Goal: Register for event/course

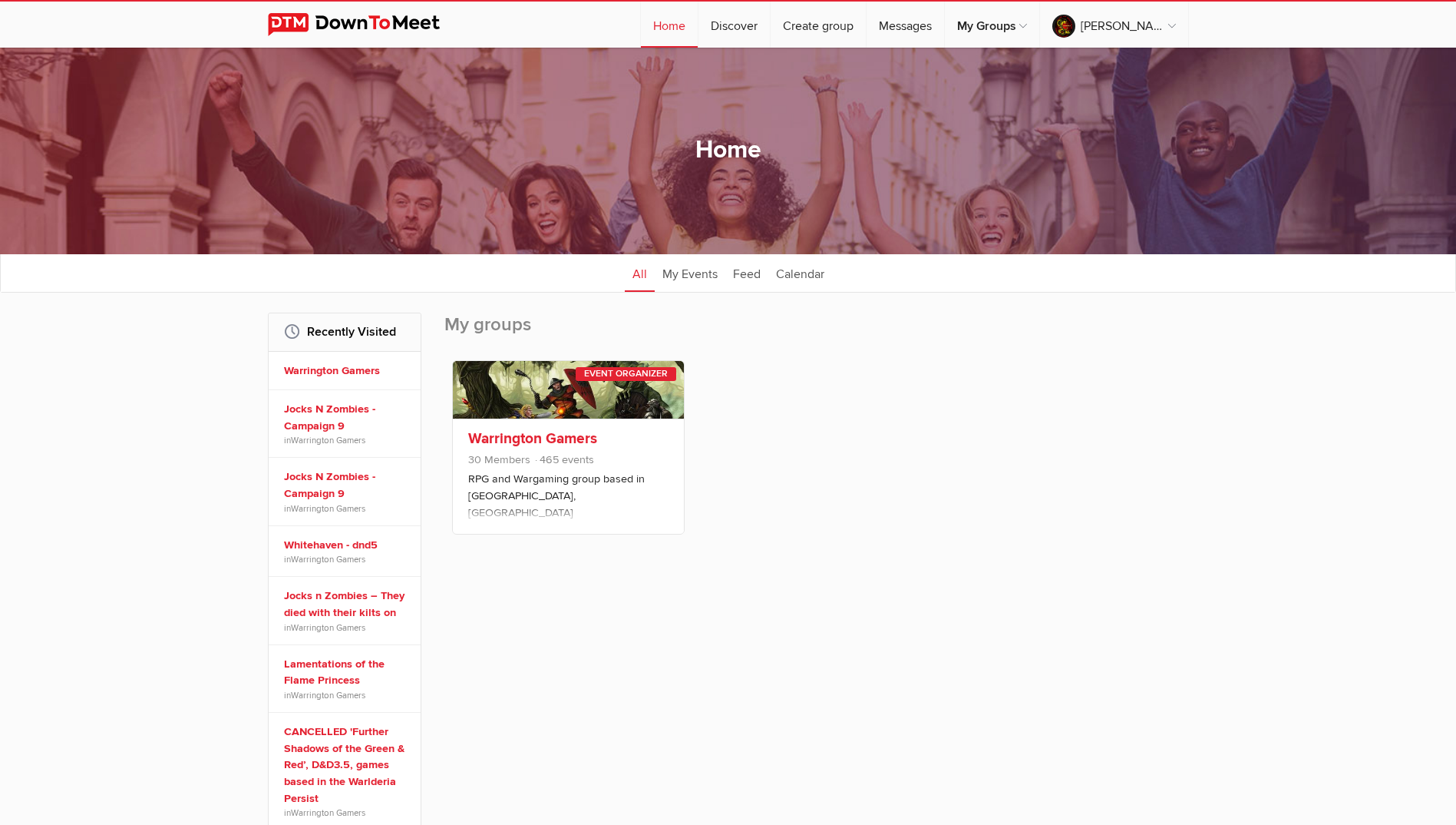
click at [564, 435] on link "Warrington Gamers" at bounding box center [532, 438] width 129 height 18
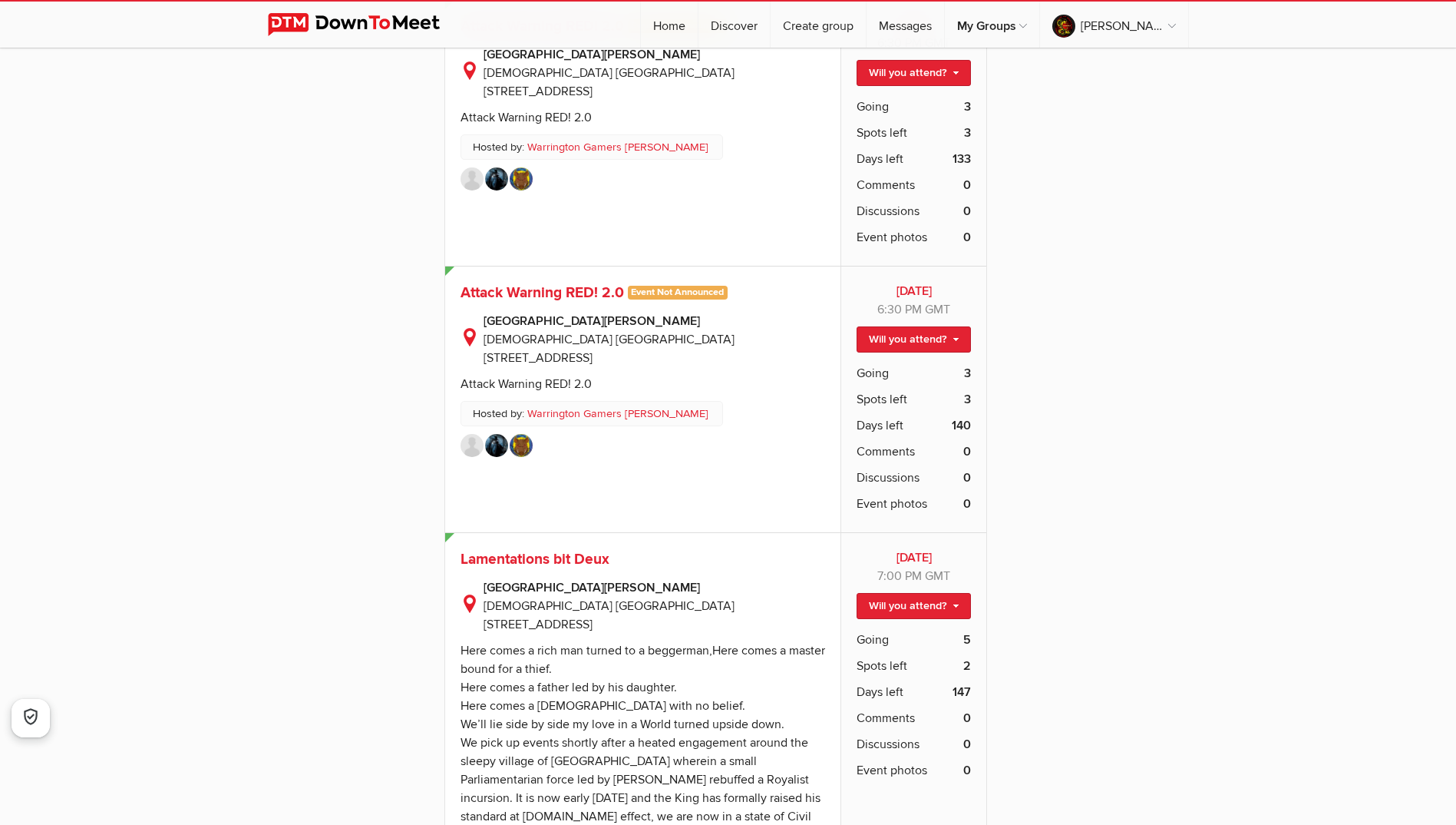
scroll to position [9367, 0]
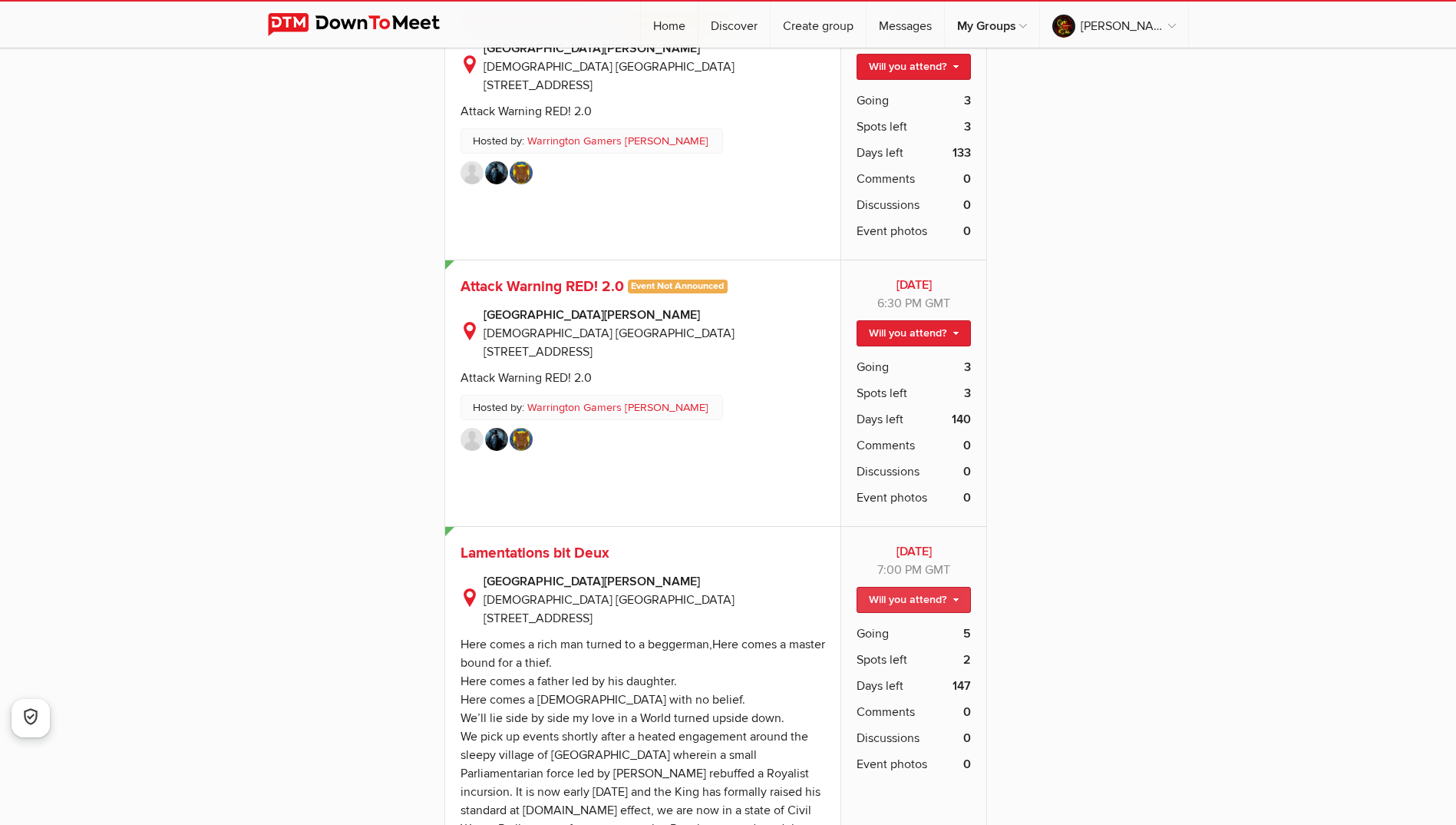
click at [940, 587] on link "Will you attend?" at bounding box center [913, 599] width 114 height 26
click at [900, 621] on link "I'm going" at bounding box center [901, 632] width 138 height 23
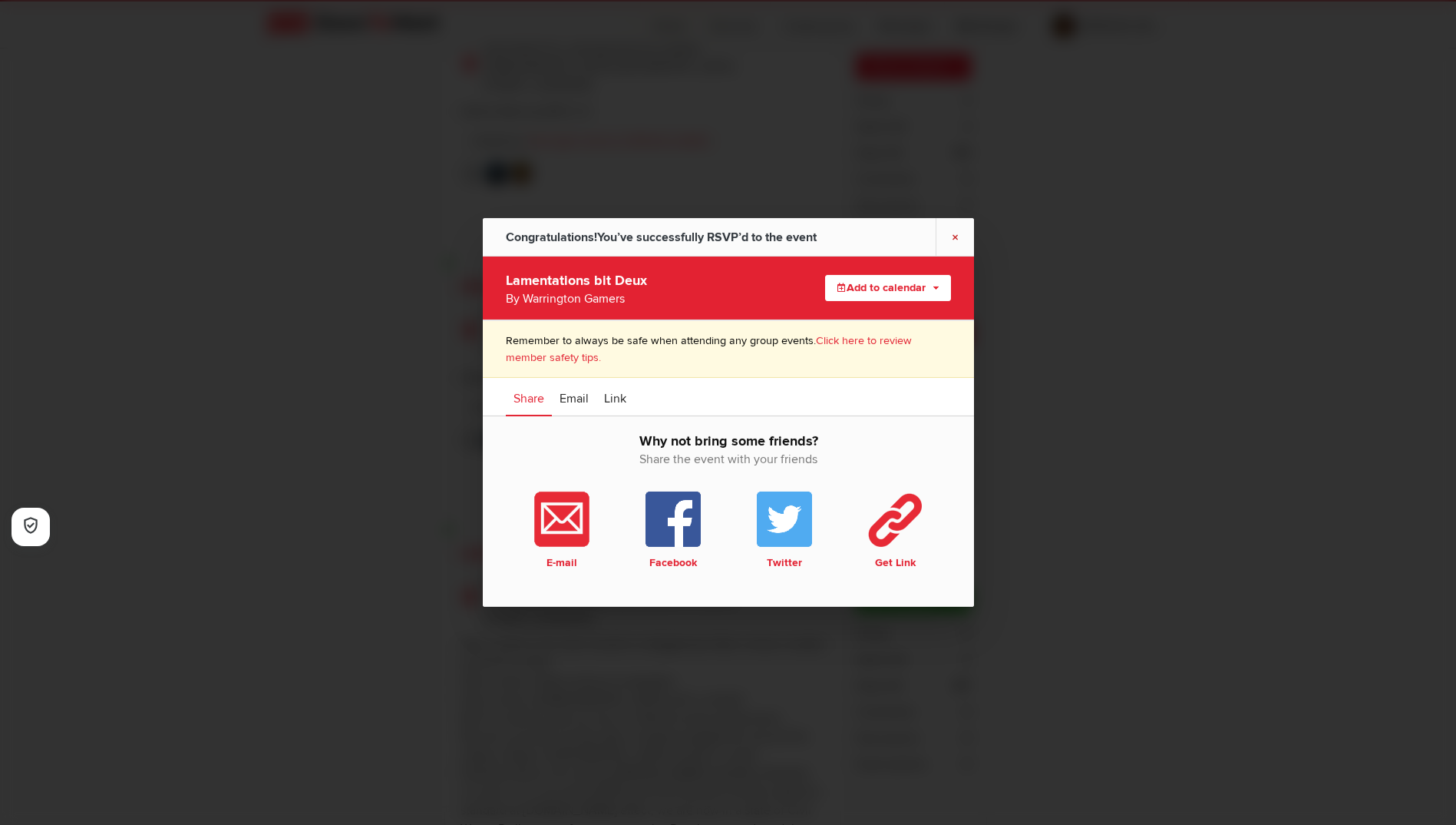
click at [957, 238] on link "×" at bounding box center [954, 237] width 39 height 38
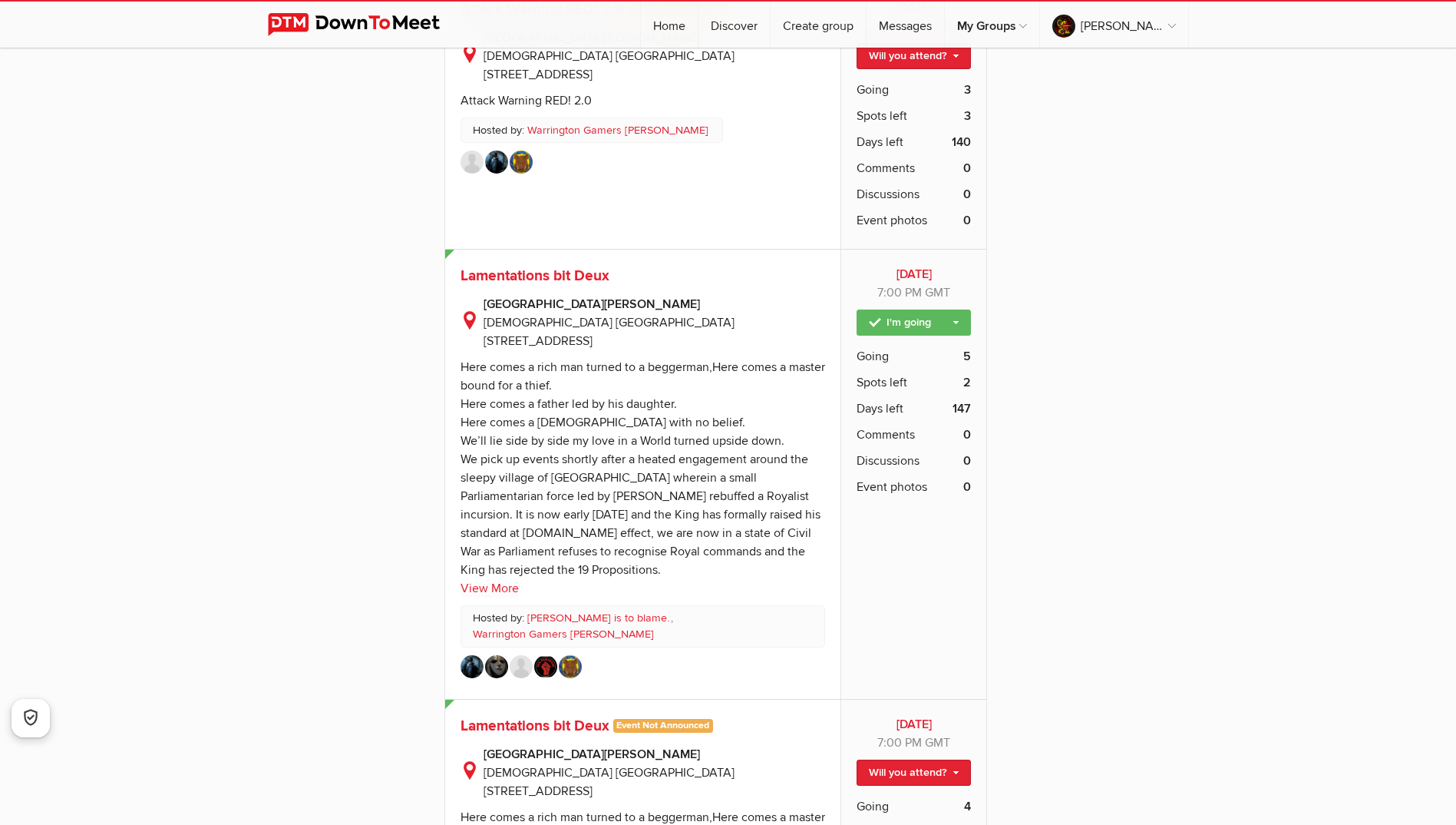
scroll to position [9752, 0]
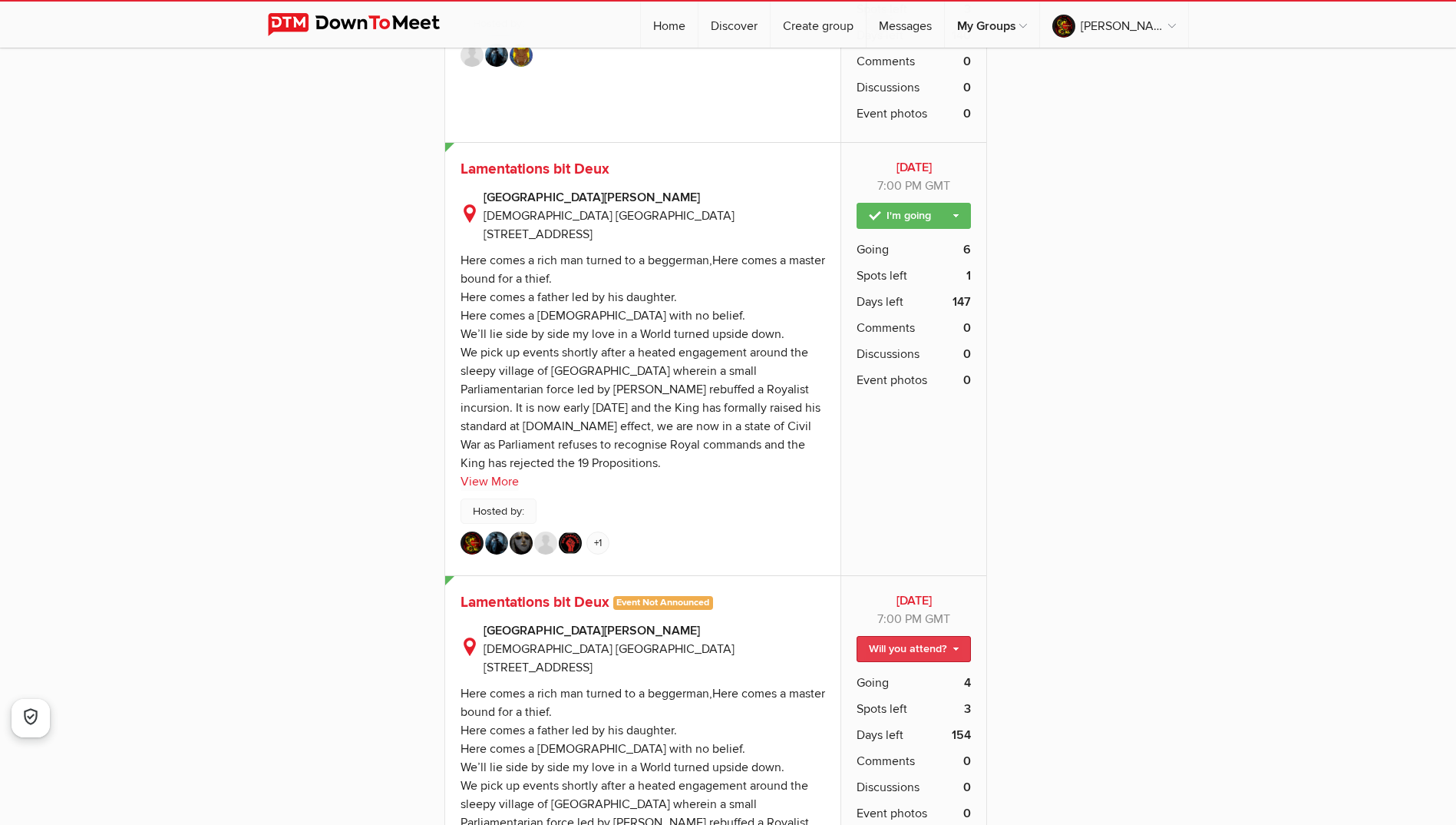
click at [925, 636] on link "Will you attend?" at bounding box center [913, 649] width 114 height 26
click at [905, 670] on link "I'm going" at bounding box center [901, 682] width 138 height 23
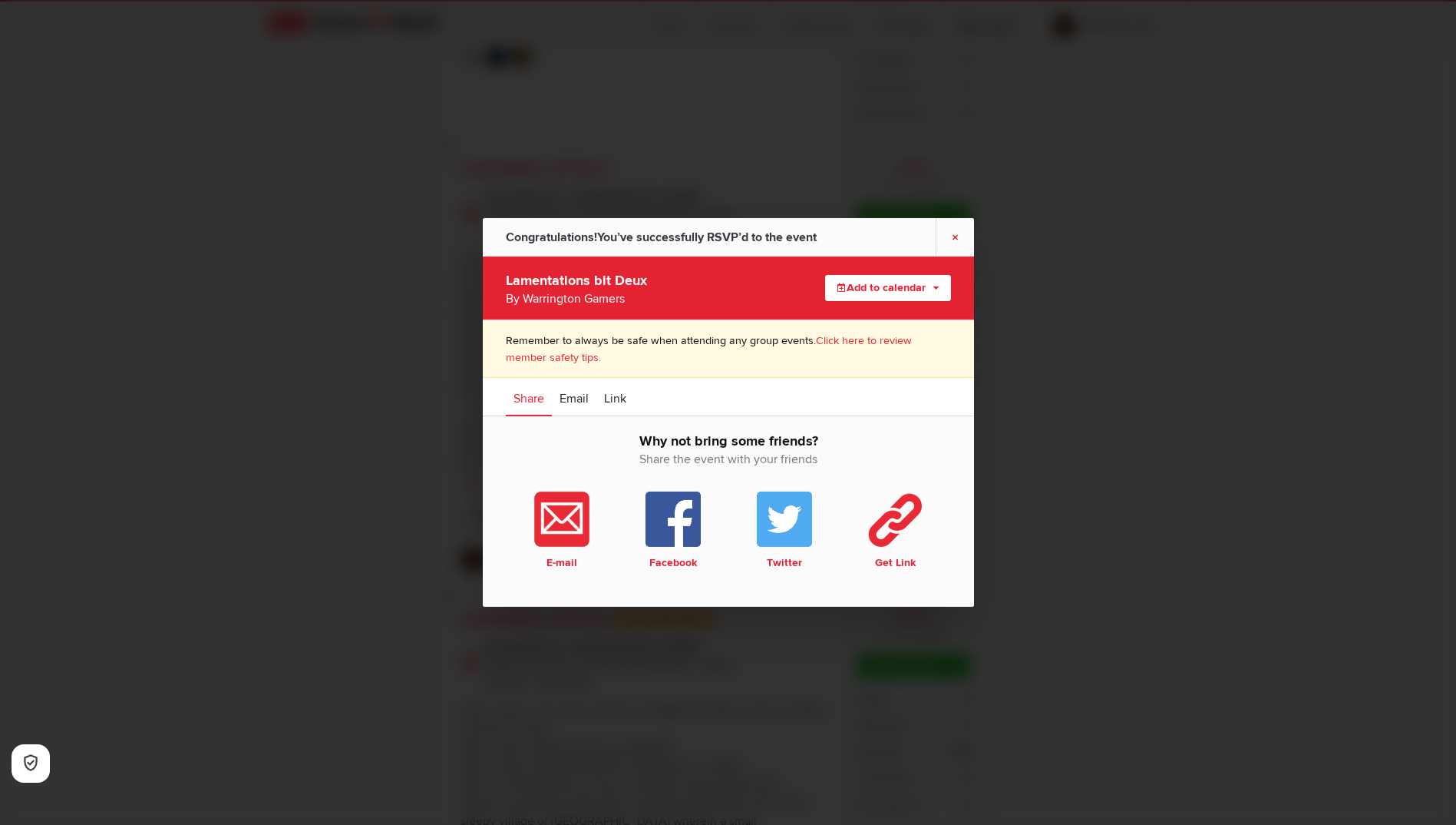
click at [957, 238] on link "×" at bounding box center [954, 237] width 39 height 38
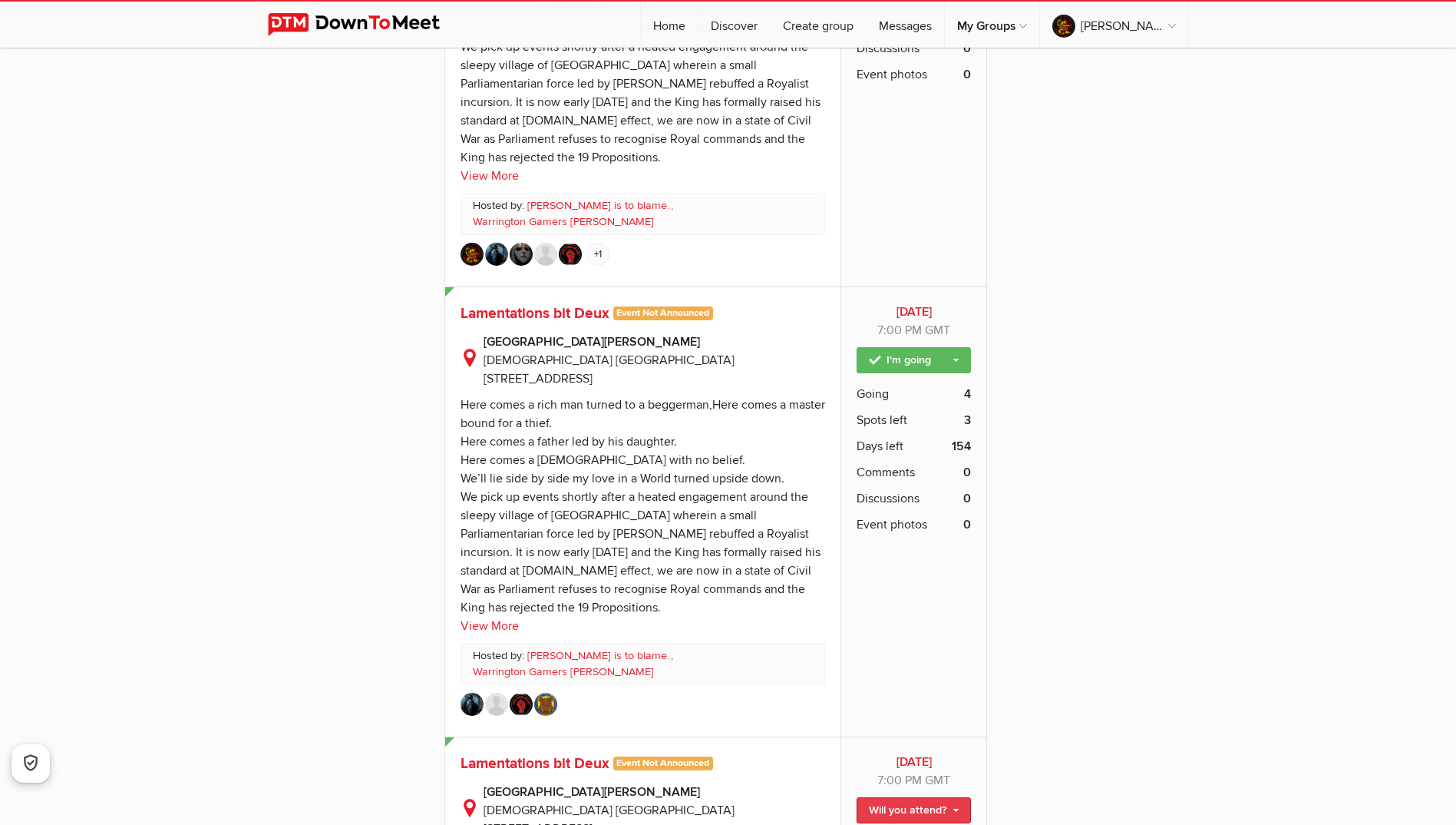
scroll to position [10058, 0]
click at [939, 795] on link "Will you attend?" at bounding box center [913, 808] width 114 height 26
click at [904, 824] on link "I'm going" at bounding box center [901, 842] width 138 height 23
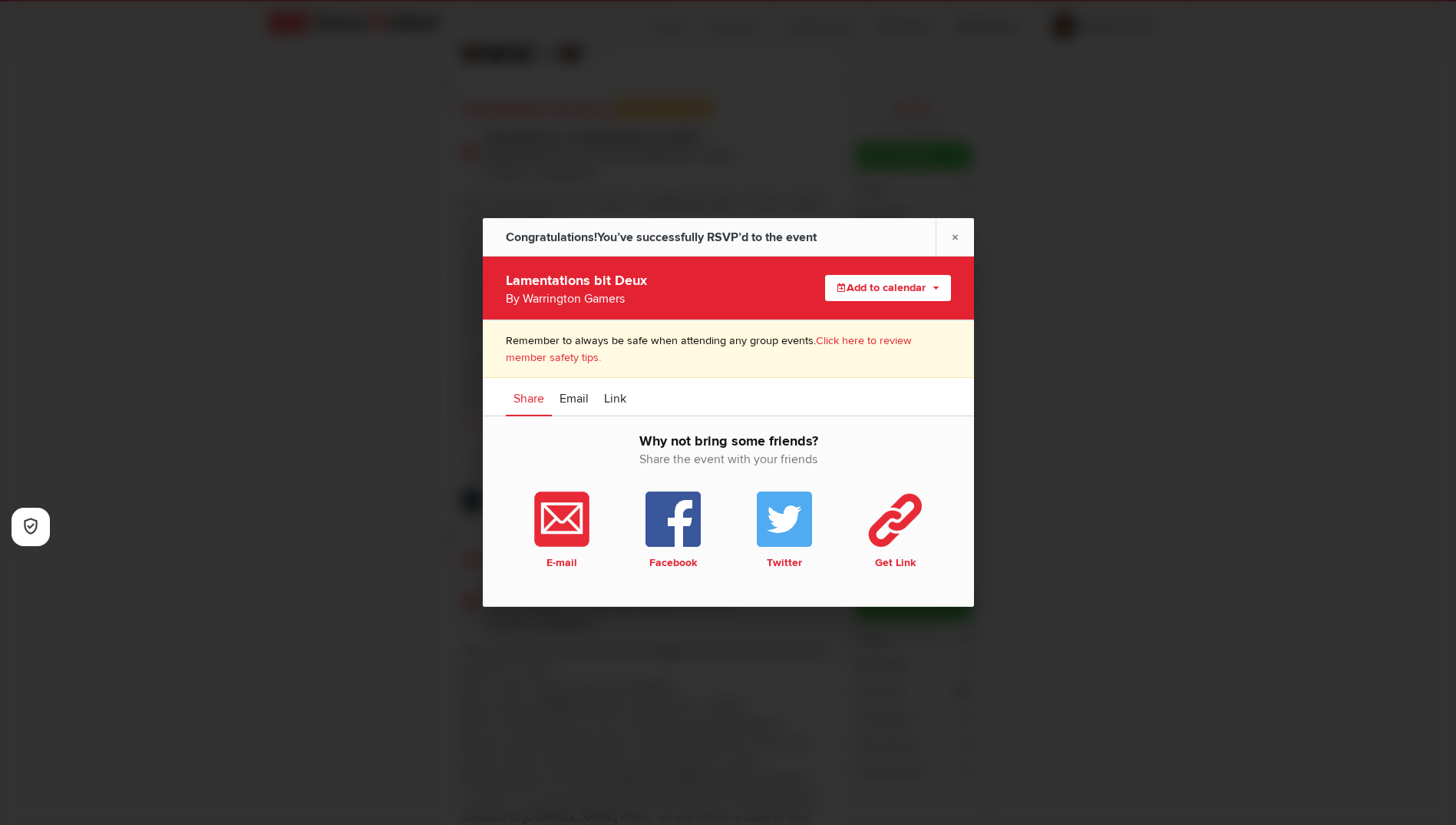
scroll to position [10290, 0]
click at [951, 234] on link "×" at bounding box center [954, 237] width 39 height 38
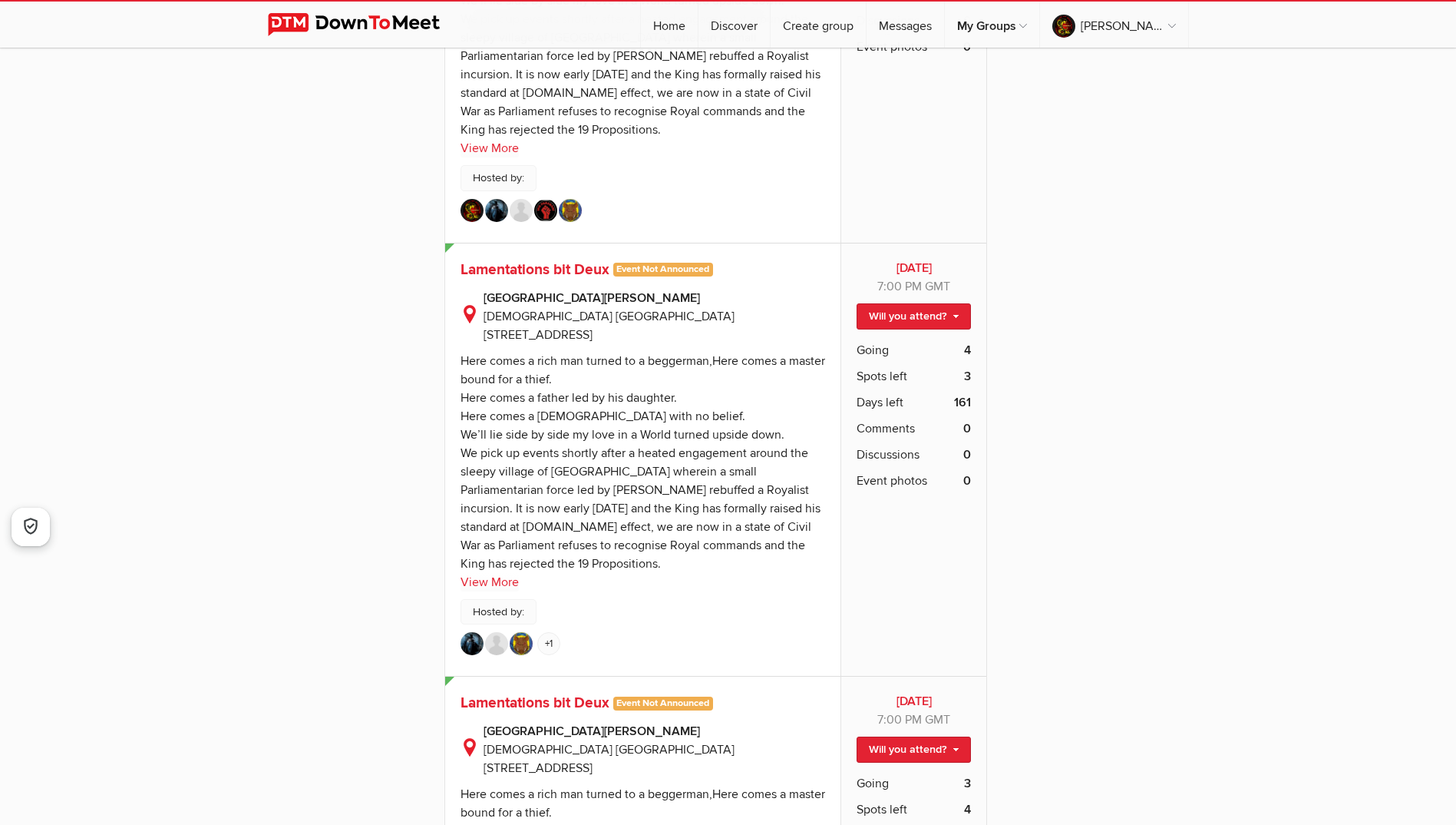
scroll to position [10520, 0]
drag, startPoint x: 892, startPoint y: 474, endPoint x: 912, endPoint y: 480, distance: 20.9
click at [894, 735] on link "Will you attend?" at bounding box center [913, 748] width 114 height 26
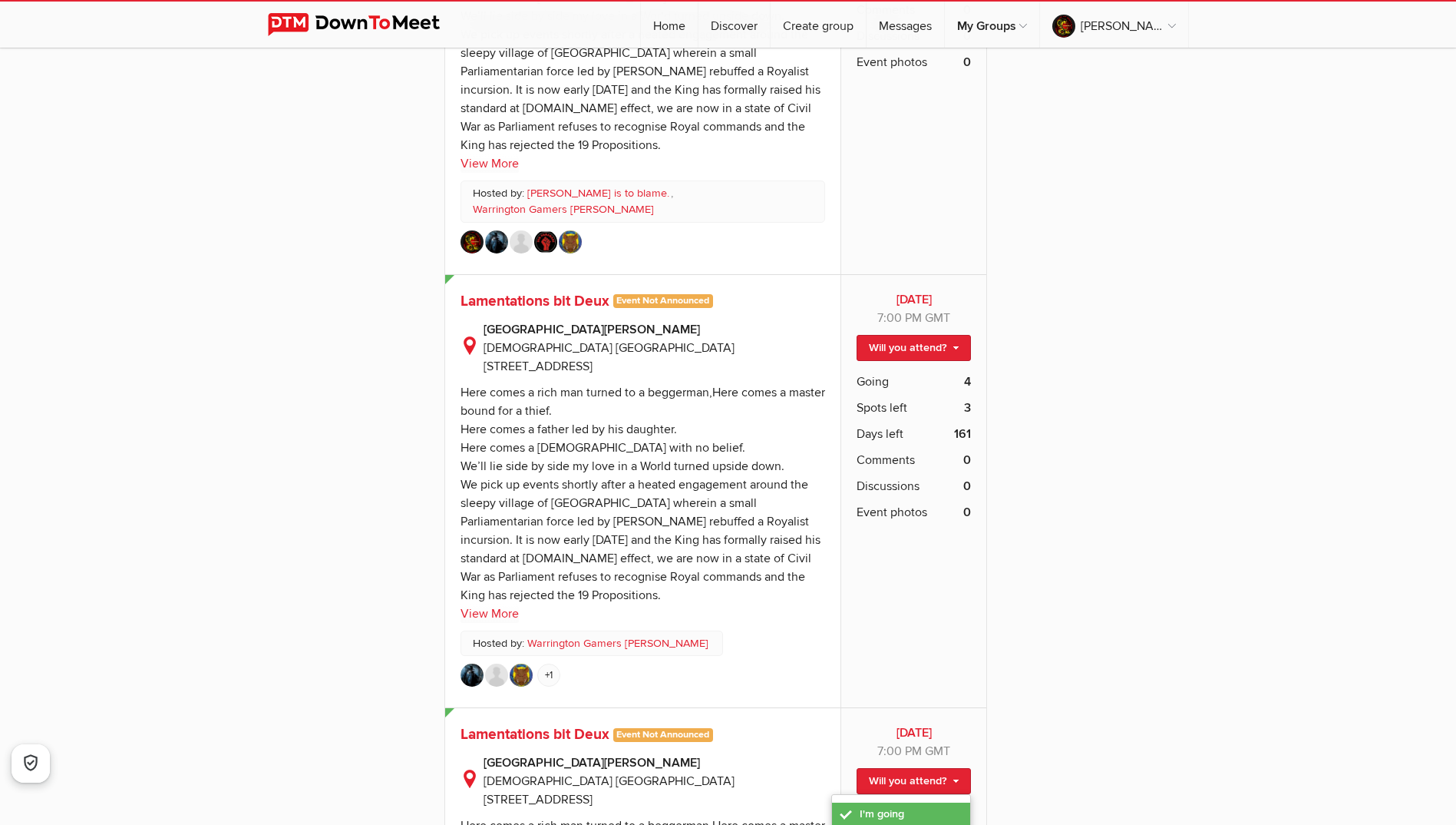
click at [902, 803] on link "I'm going" at bounding box center [901, 814] width 138 height 23
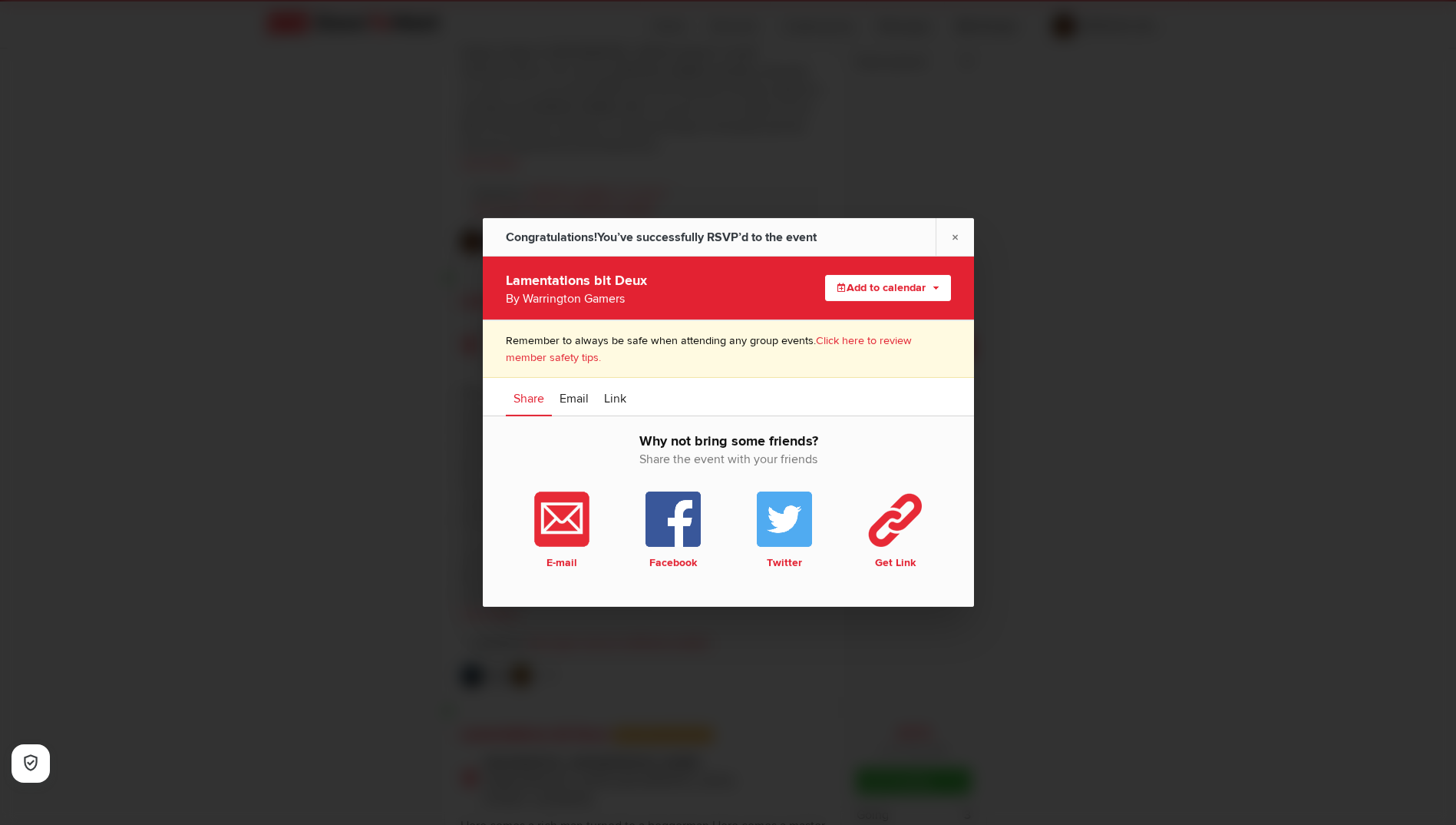
click at [1092, 428] on div at bounding box center [728, 412] width 1456 height 825
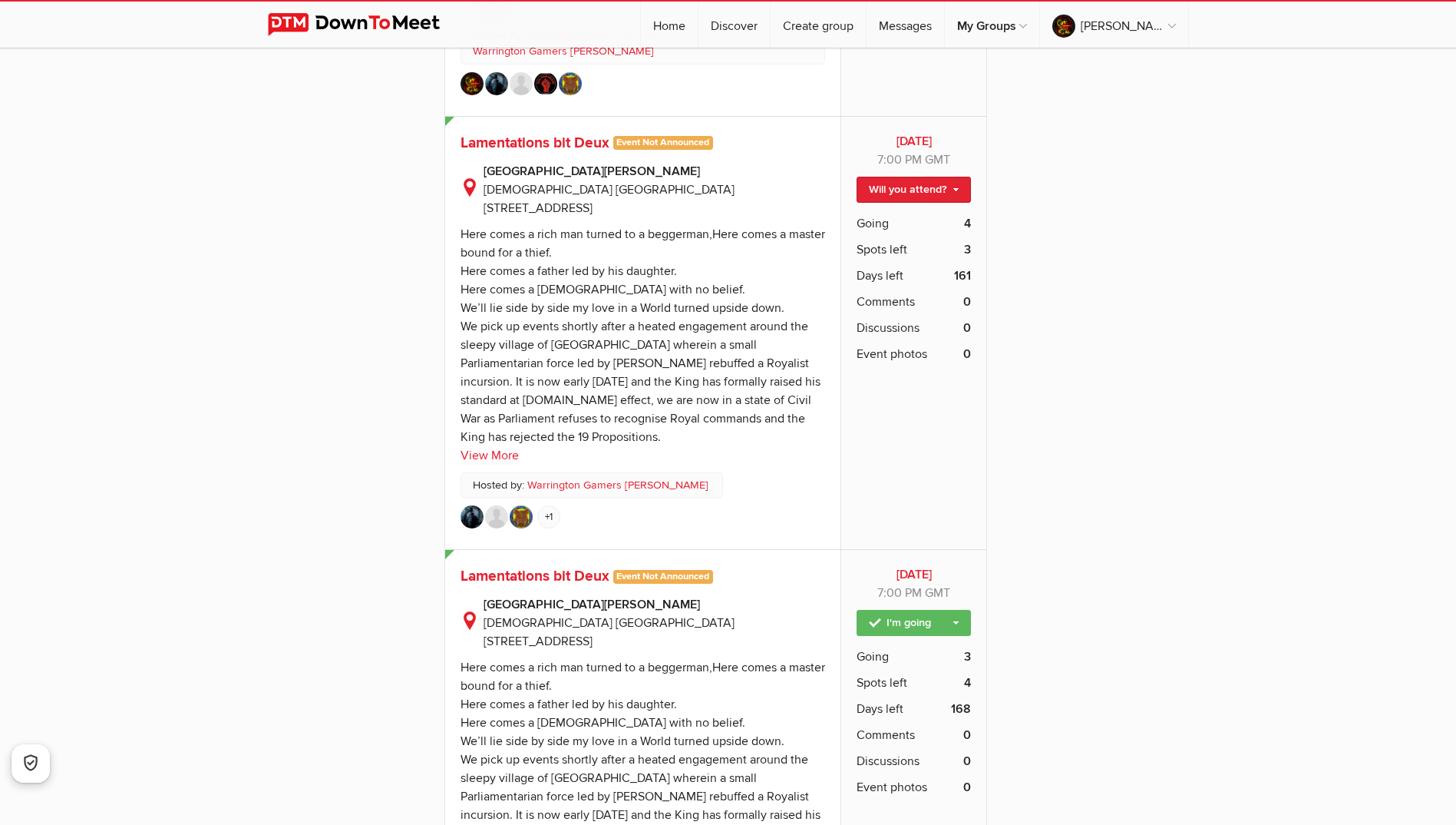
scroll to position [10827, 0]
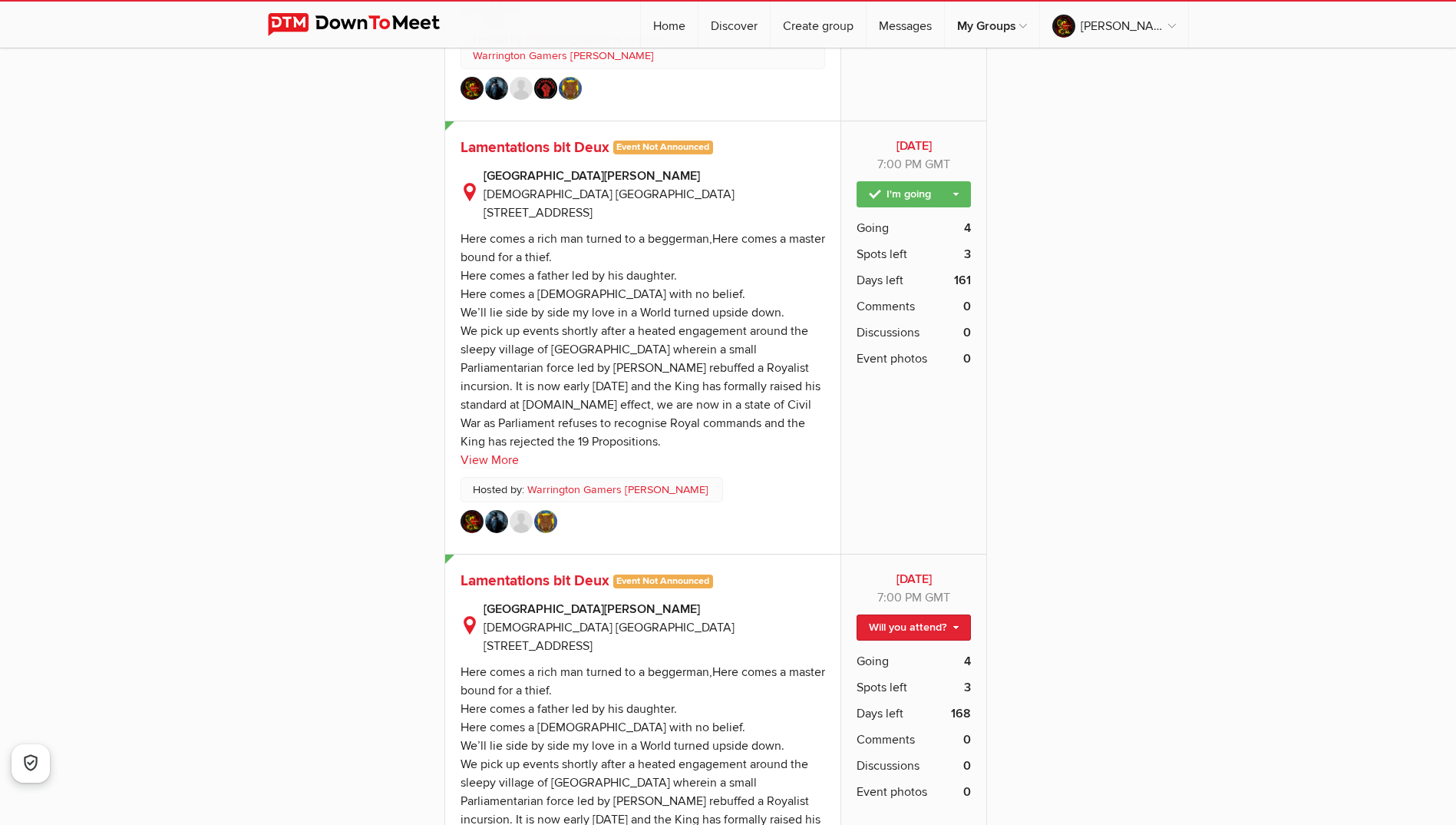
scroll to position [10981, 0]
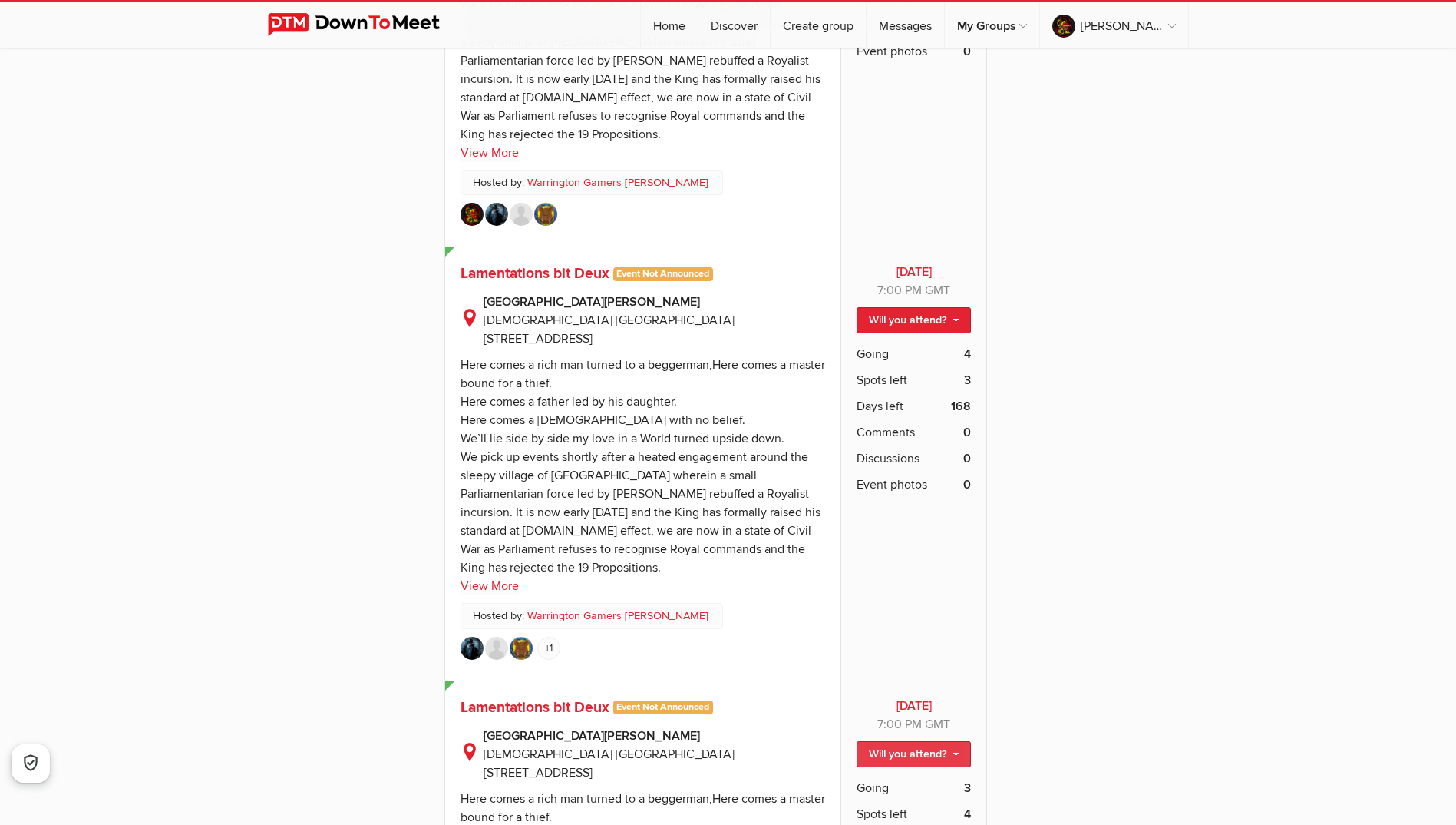
click at [932, 741] on link "Will you attend?" at bounding box center [913, 754] width 114 height 26
click at [871, 776] on link "I'm going" at bounding box center [901, 787] width 138 height 23
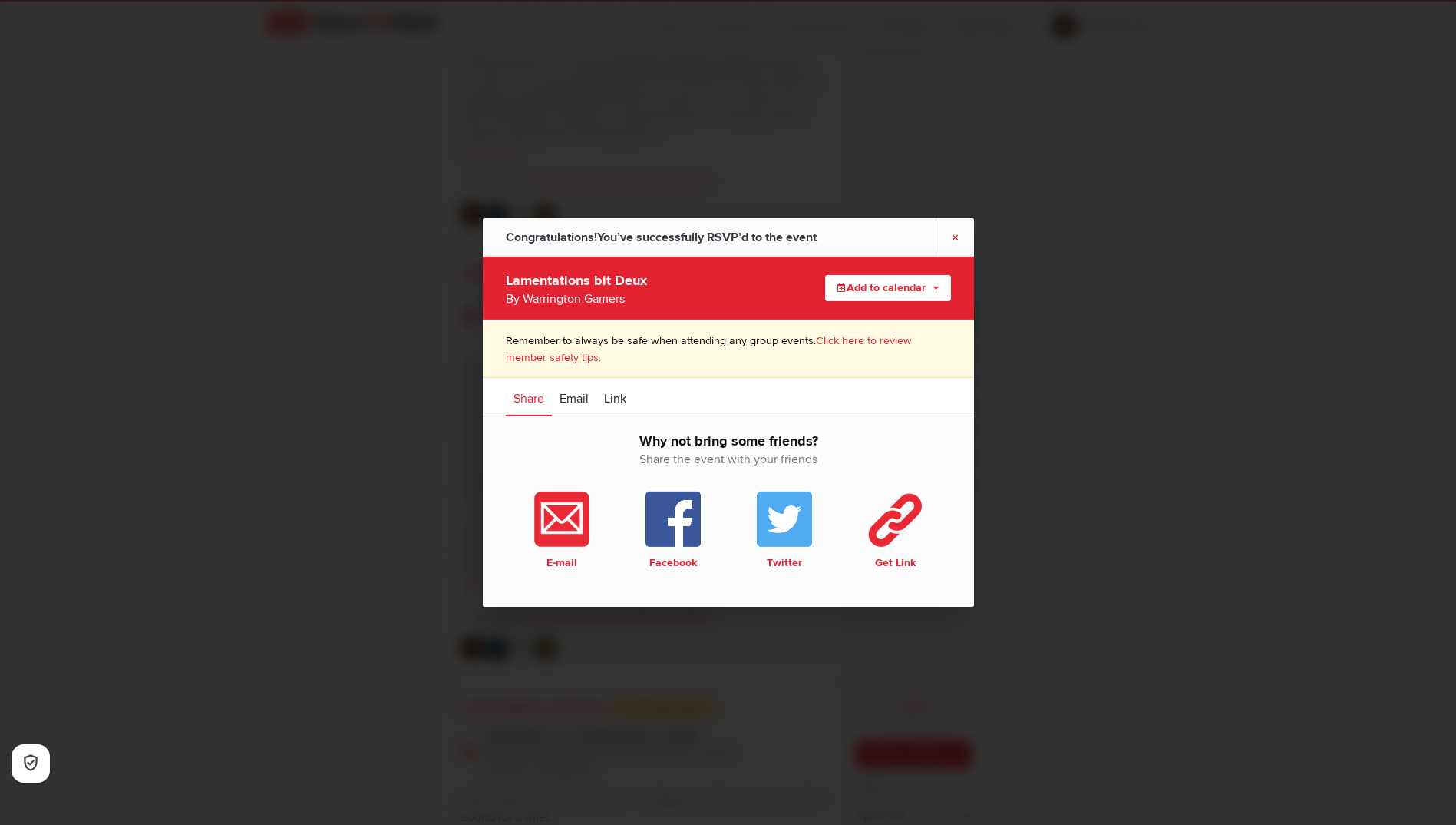
click at [948, 238] on link "×" at bounding box center [954, 237] width 39 height 38
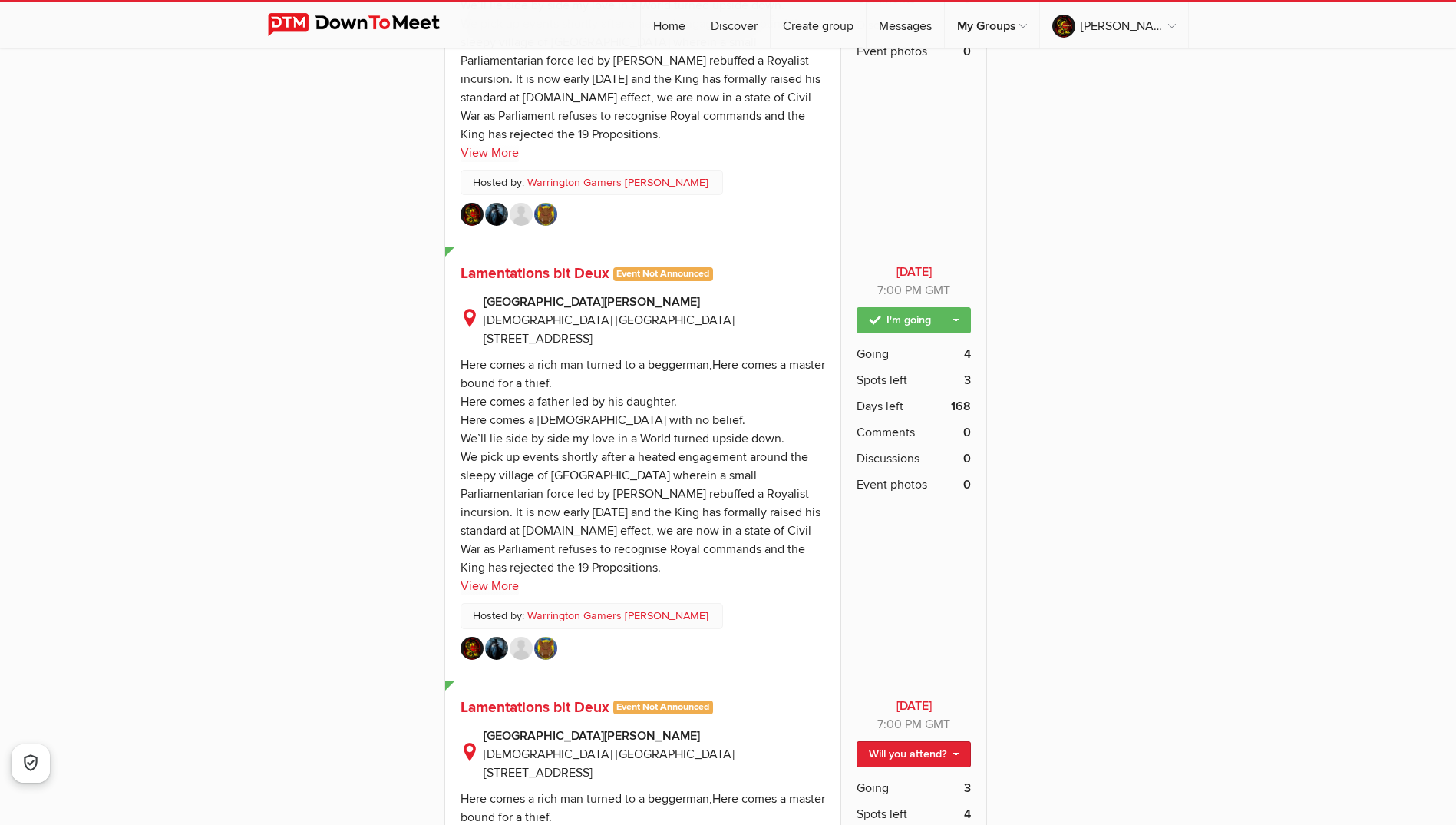
drag, startPoint x: 1022, startPoint y: 242, endPoint x: 1040, endPoint y: 396, distance: 155.0
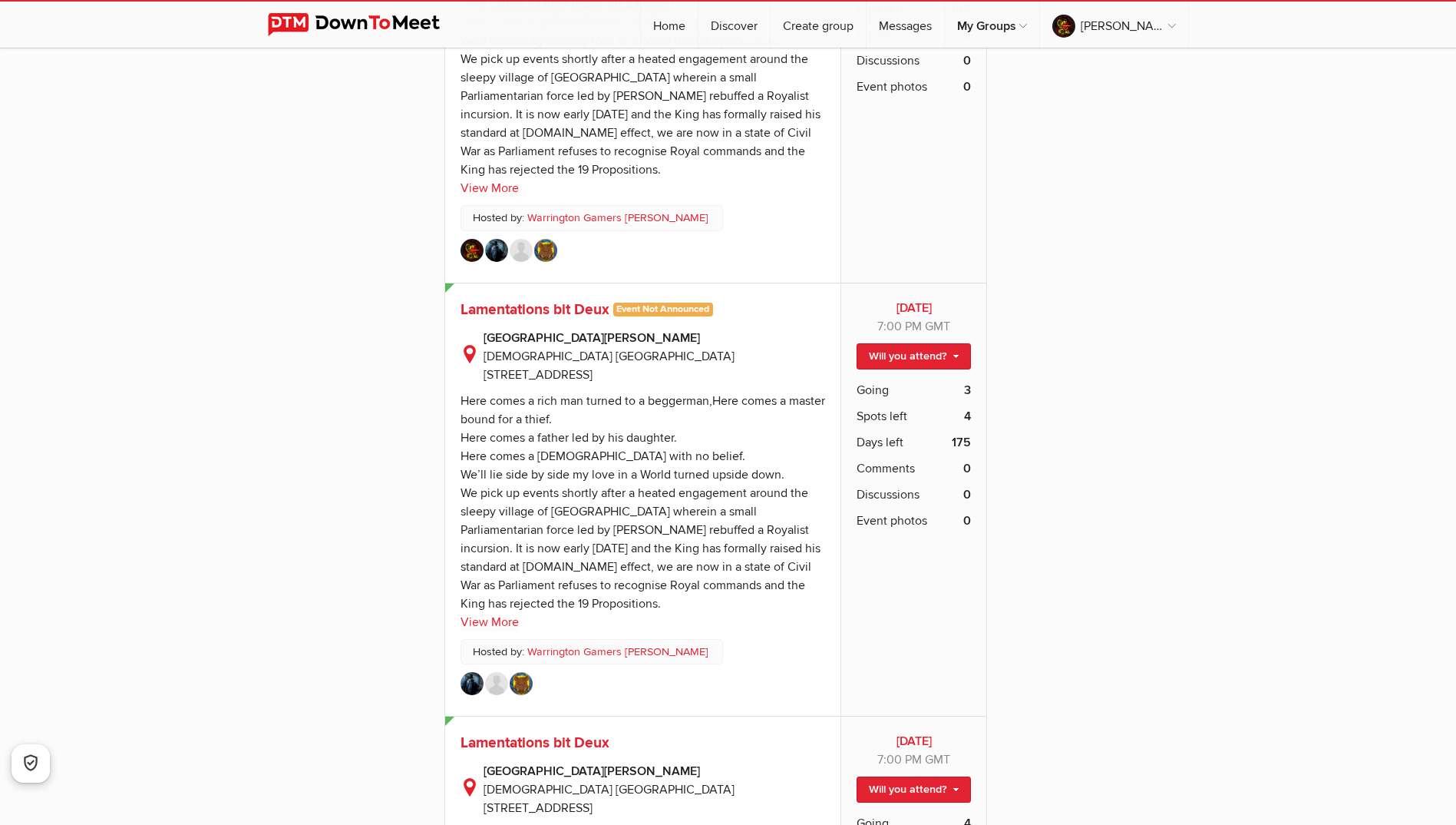
scroll to position [11518, 0]
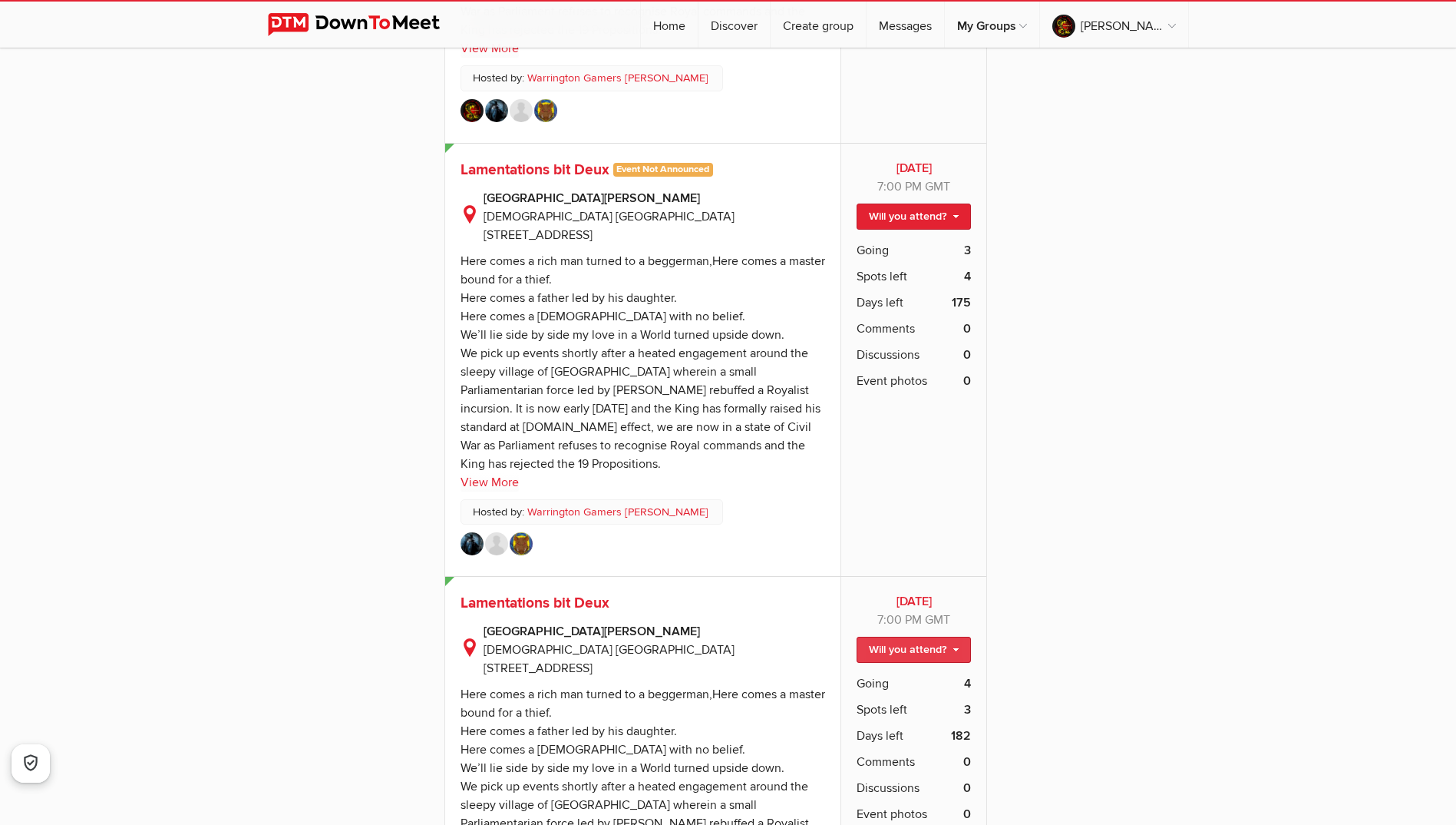
click at [951, 637] on link "Will you attend?" at bounding box center [913, 650] width 114 height 26
click at [862, 671] on link "I'm going" at bounding box center [901, 683] width 138 height 23
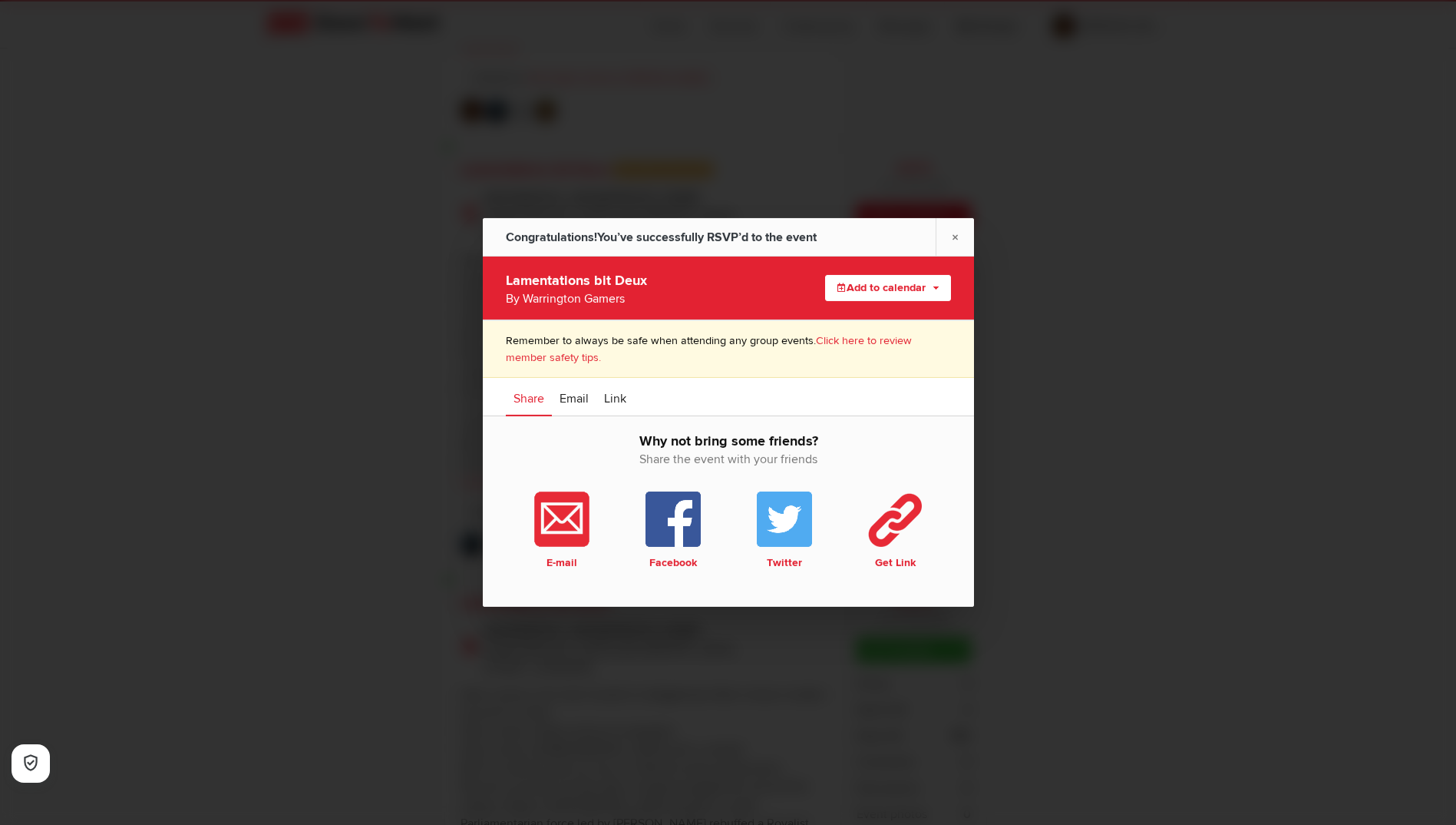
click at [1051, 373] on div at bounding box center [728, 412] width 1456 height 825
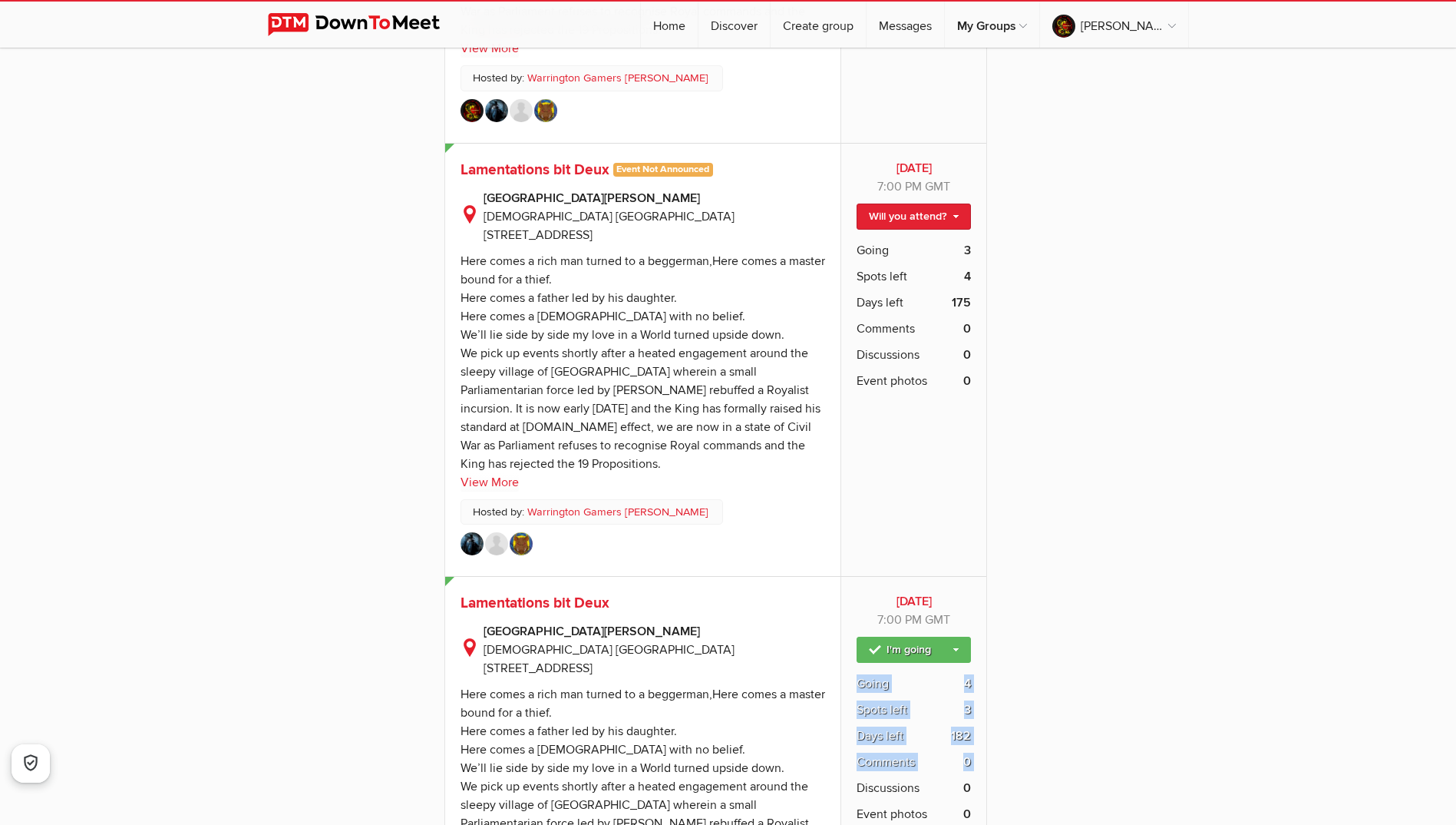
drag, startPoint x: 1050, startPoint y: 305, endPoint x: 1057, endPoint y: 478, distance: 173.1
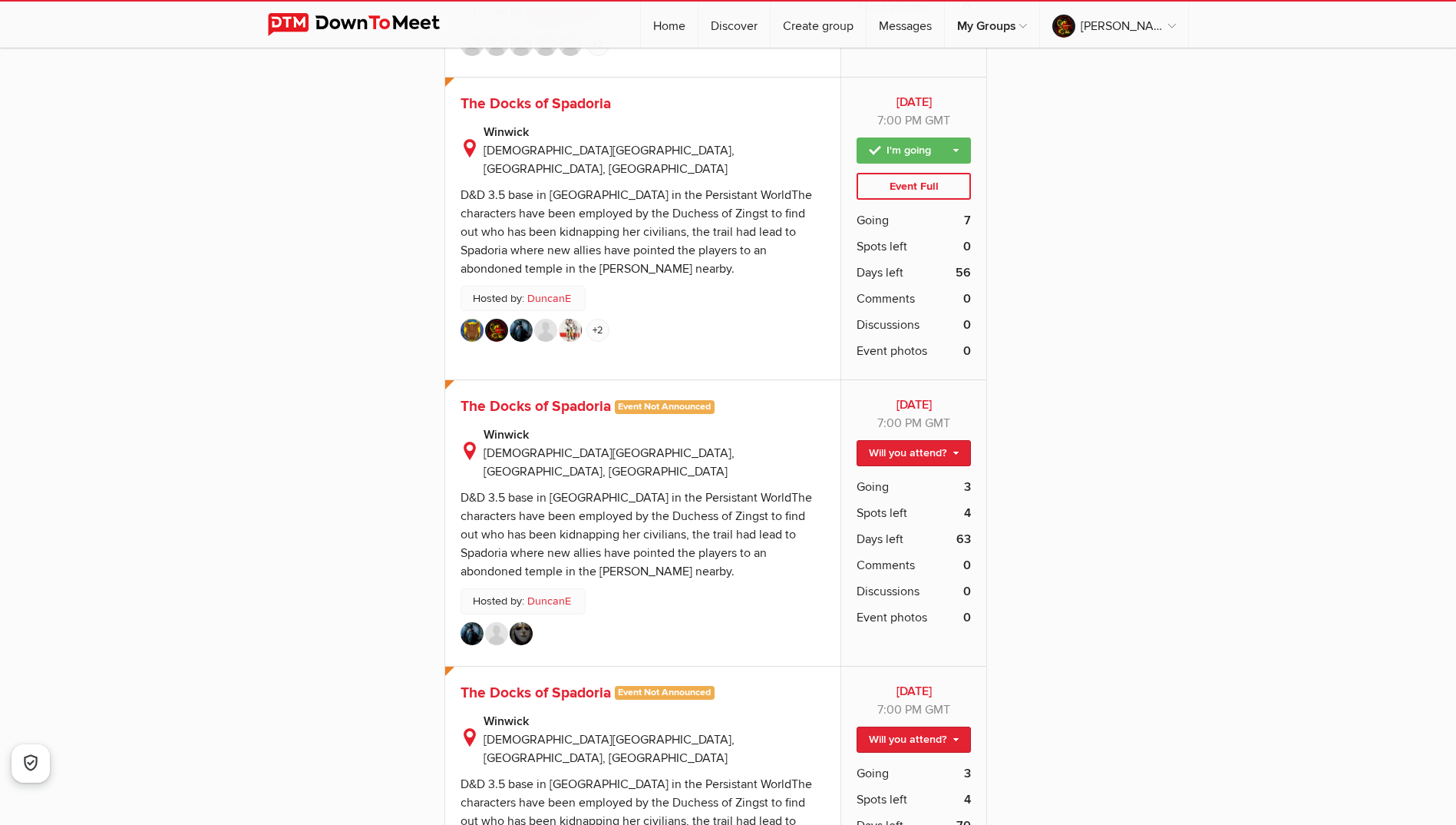
scroll to position [6450, 0]
click at [922, 439] on link "Will you attend?" at bounding box center [913, 452] width 114 height 26
click at [873, 474] on link "I'm going" at bounding box center [901, 486] width 138 height 23
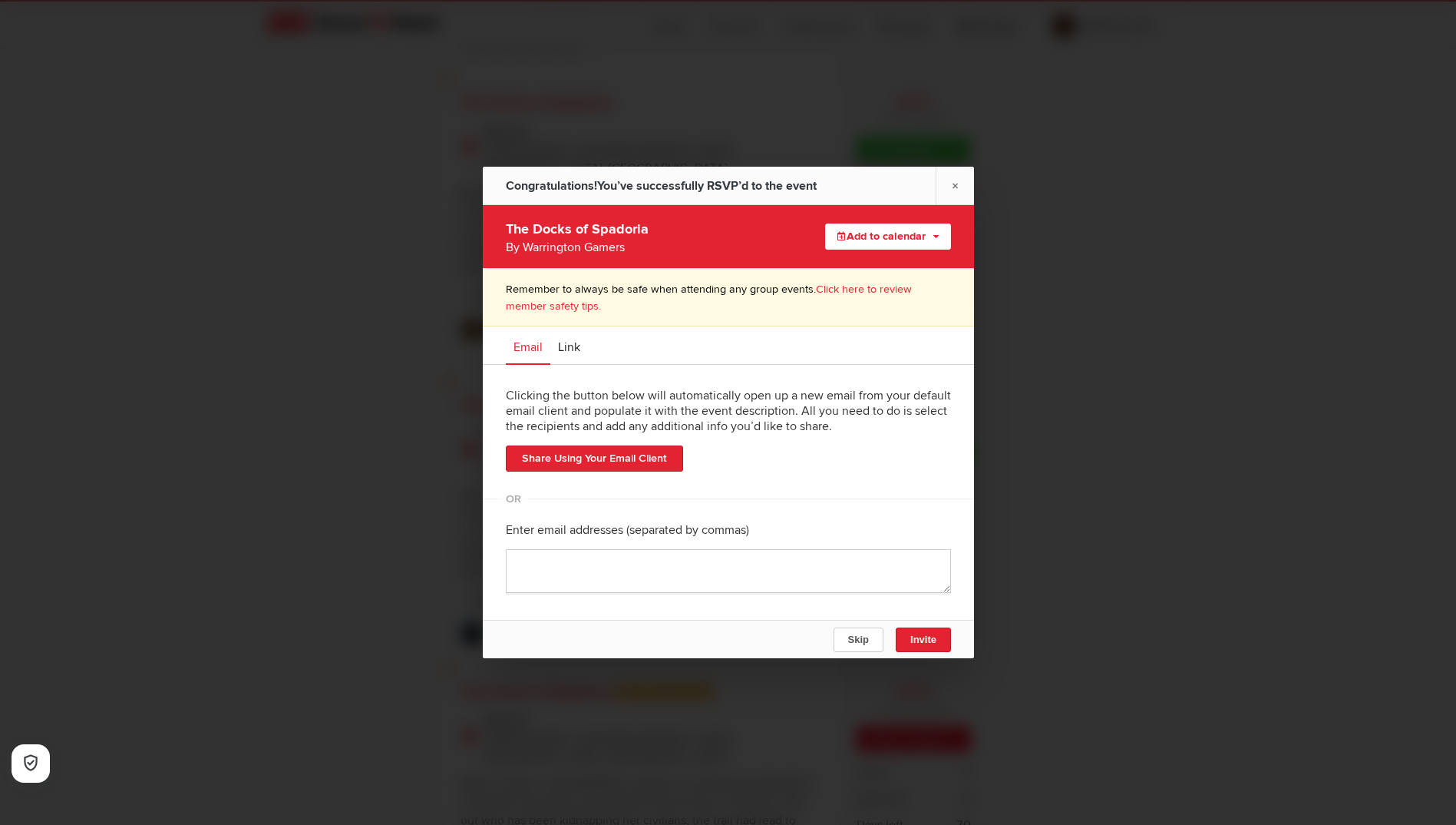
click at [1067, 490] on div at bounding box center [728, 412] width 1456 height 825
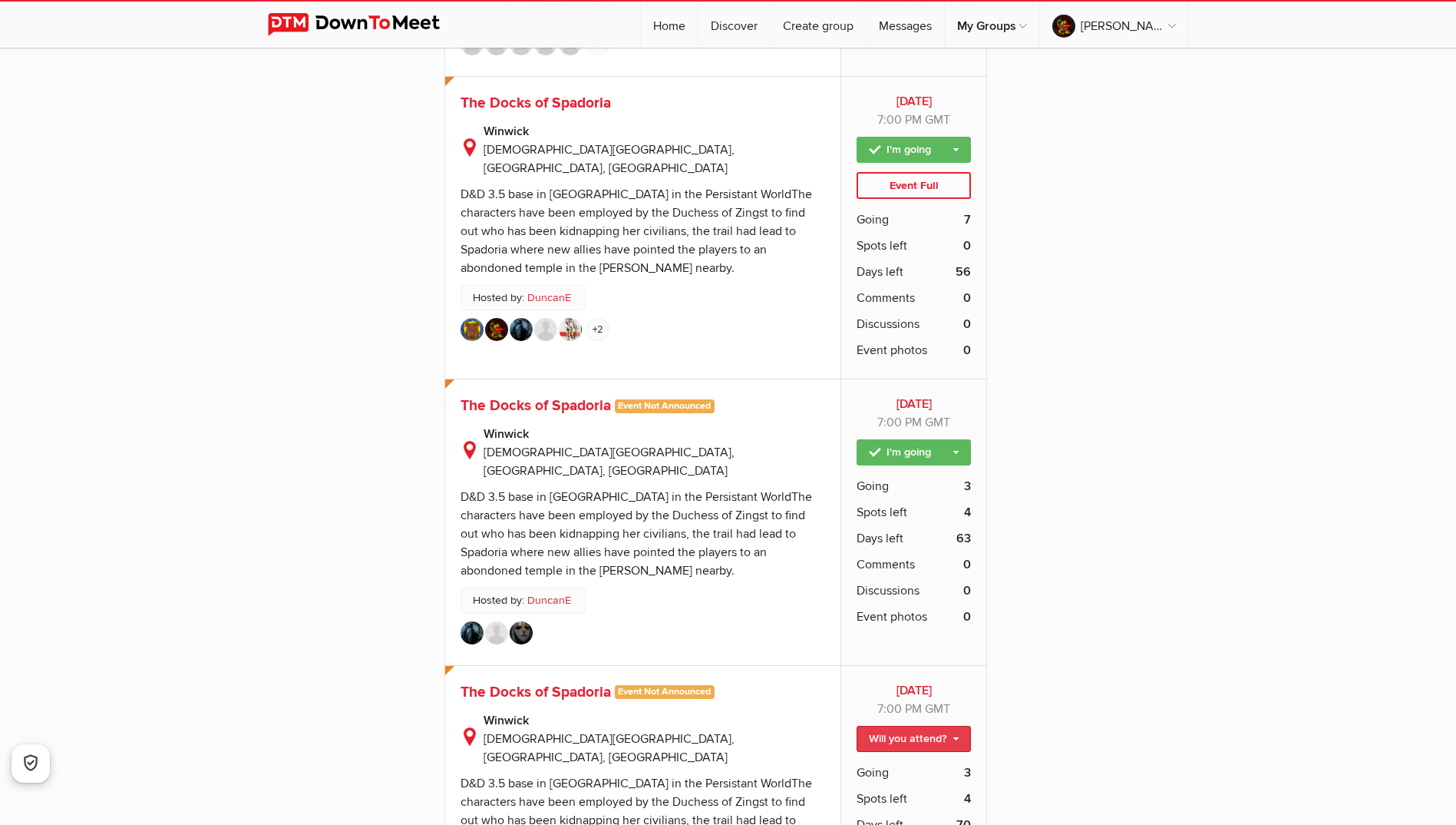
click at [940, 726] on link "Will you attend?" at bounding box center [913, 739] width 114 height 26
click at [851, 760] on link "I'm going" at bounding box center [901, 772] width 138 height 23
click at [0, 0] on div at bounding box center [0, 0] width 0 height 0
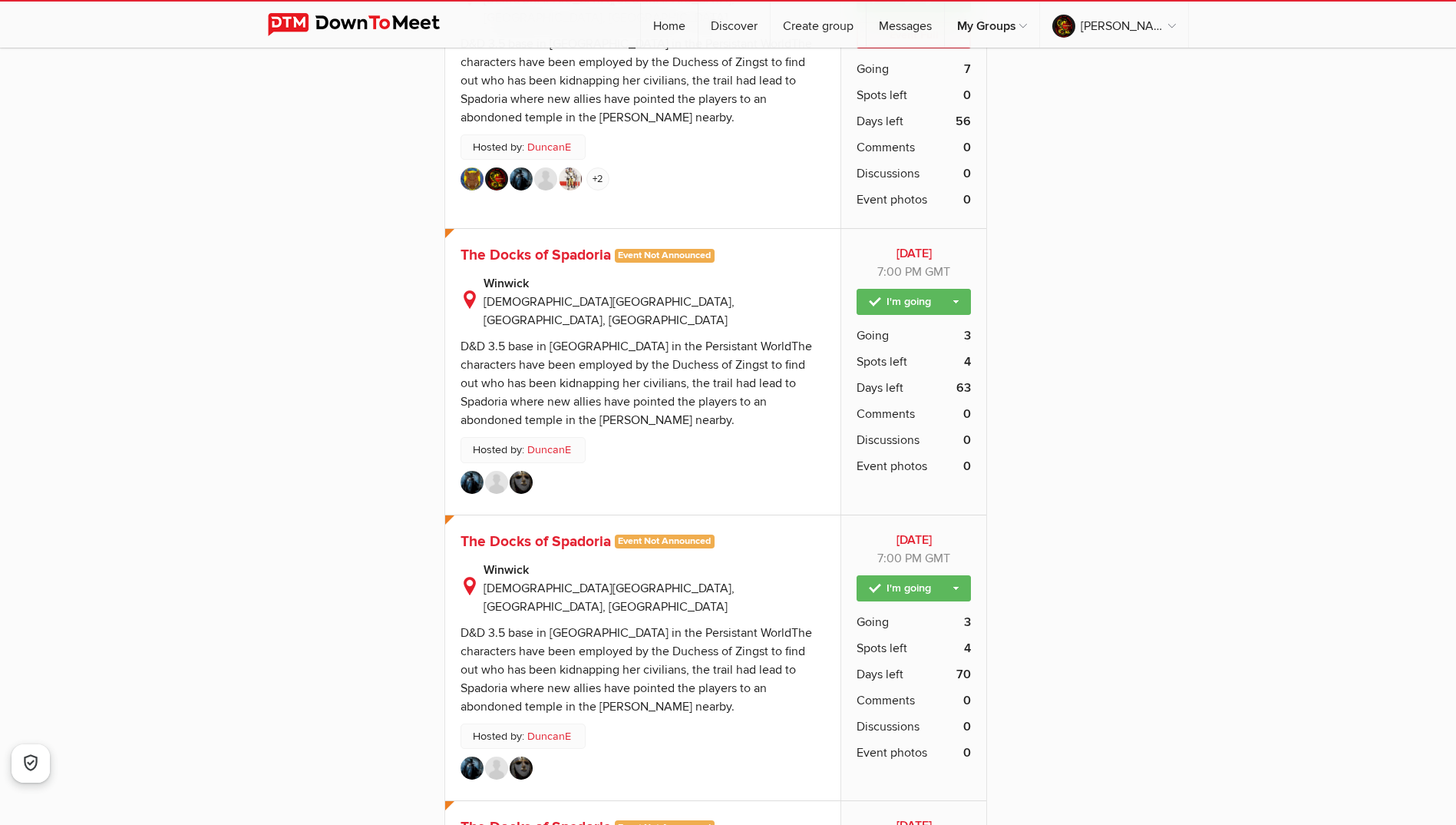
scroll to position [6604, 0]
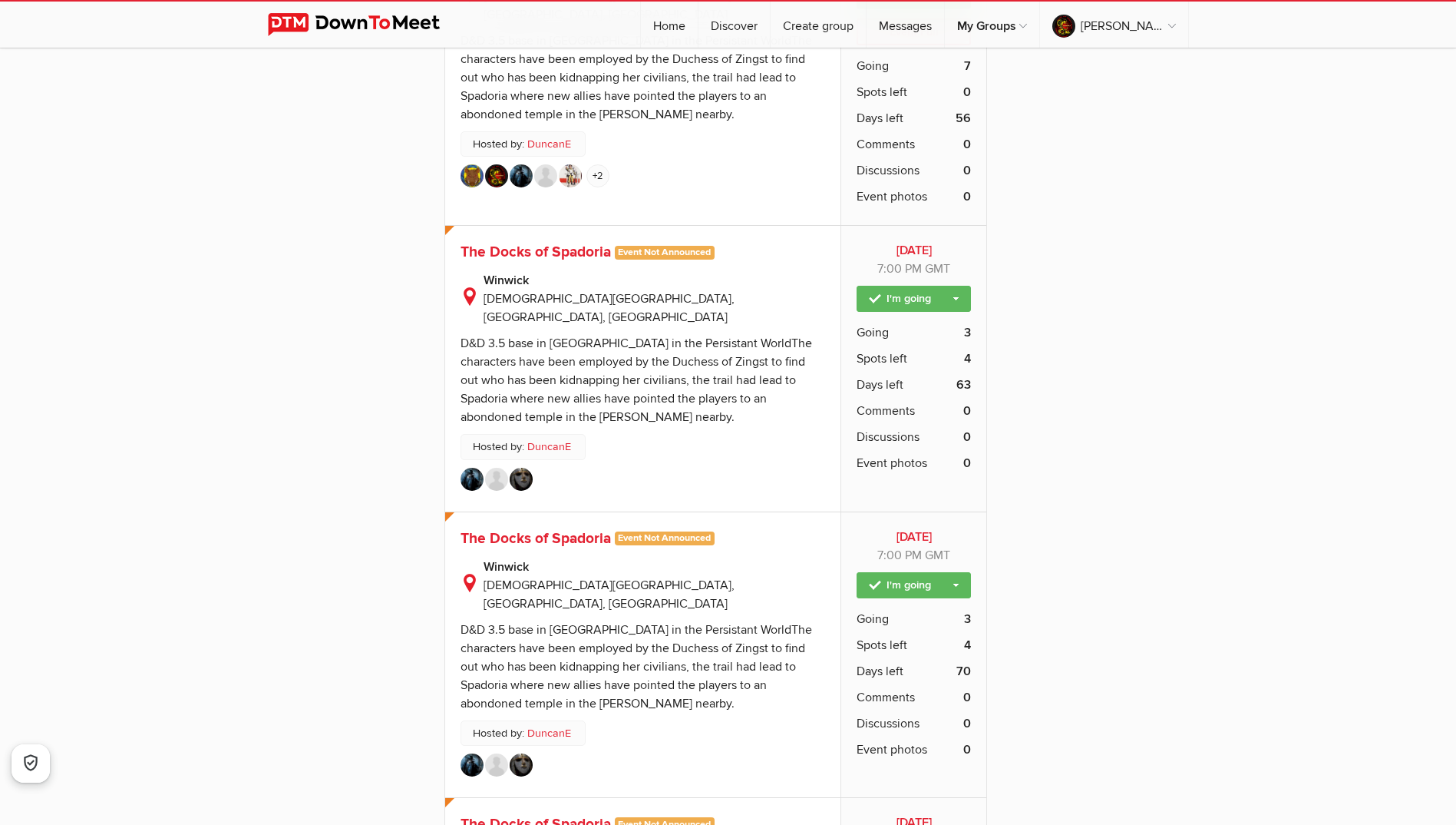
click at [0, 0] on div at bounding box center [0, 0] width 0 height 0
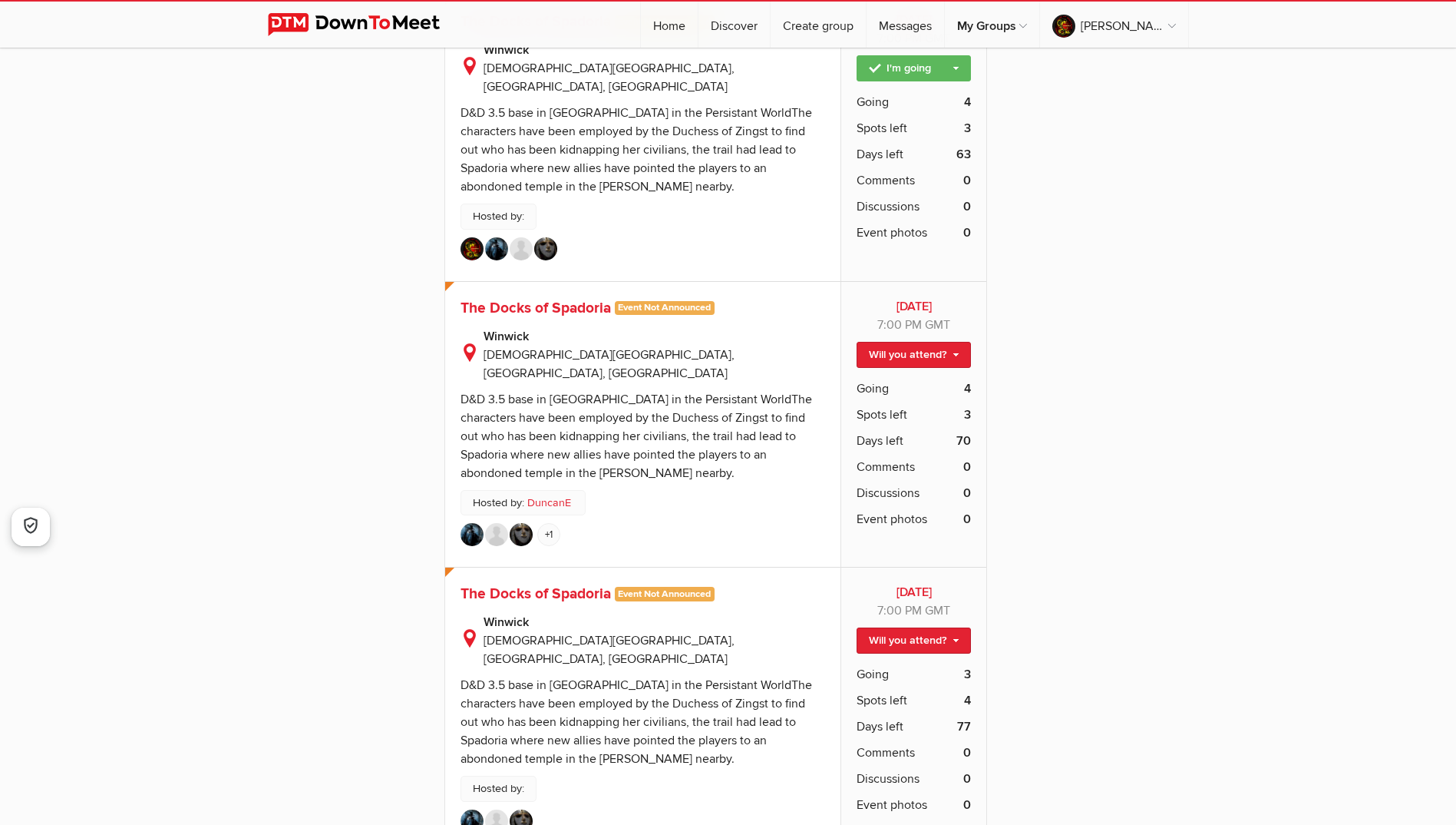
scroll to position [6988, 0]
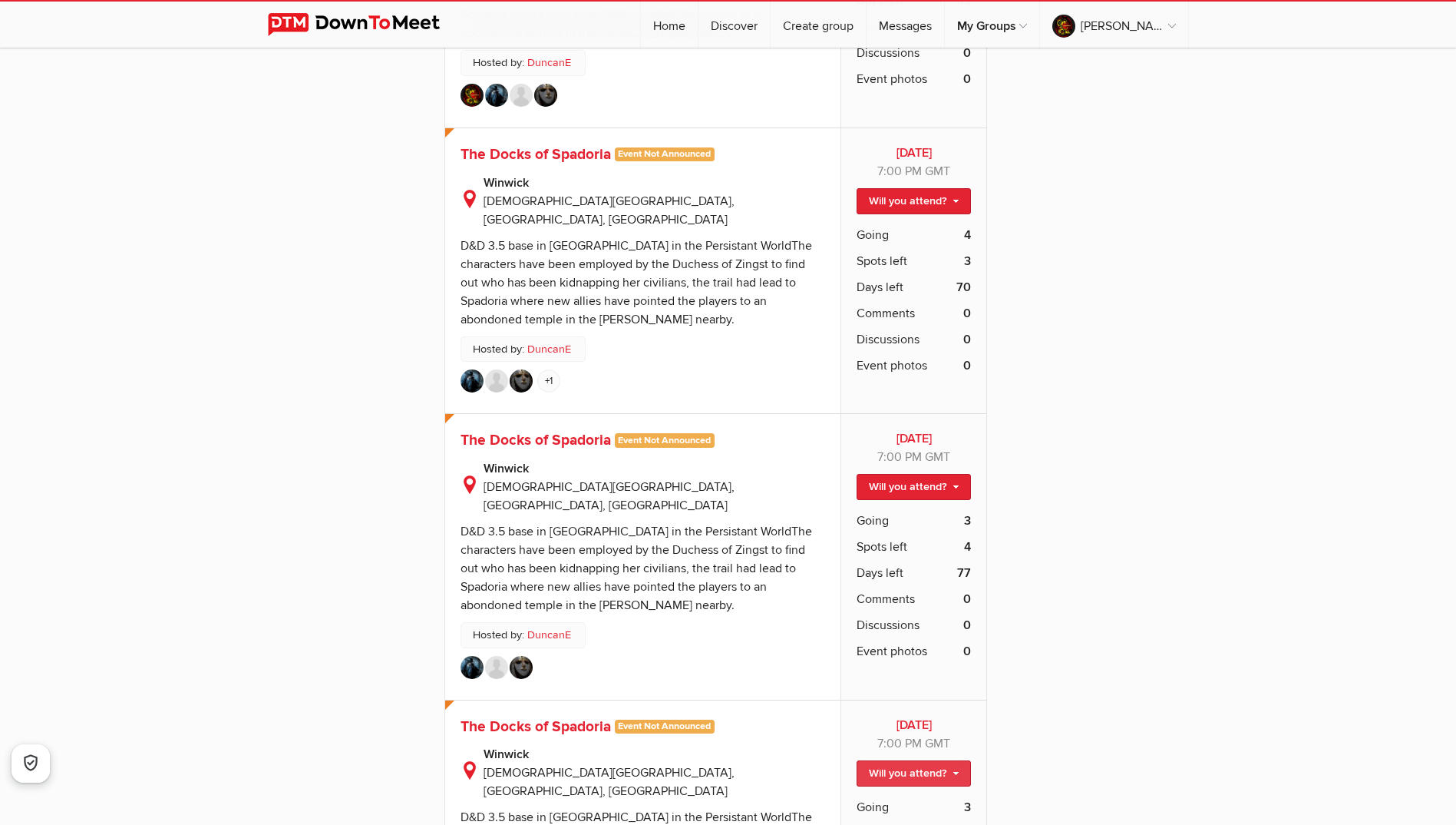
click at [915, 760] on link "Will you attend?" at bounding box center [913, 773] width 114 height 26
click at [890, 794] on link "I'm going" at bounding box center [901, 806] width 138 height 23
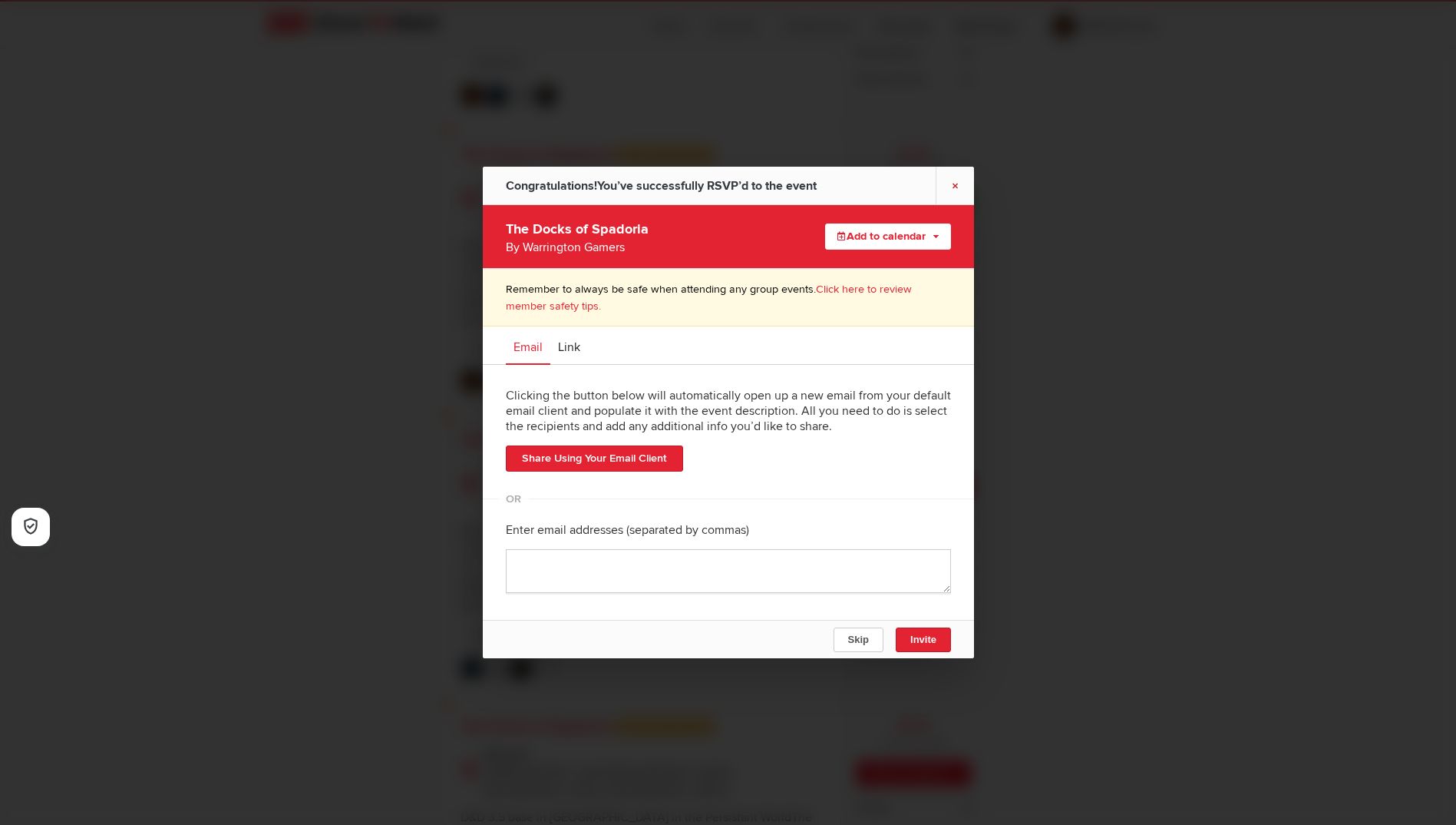
click at [956, 181] on link "×" at bounding box center [954, 185] width 39 height 38
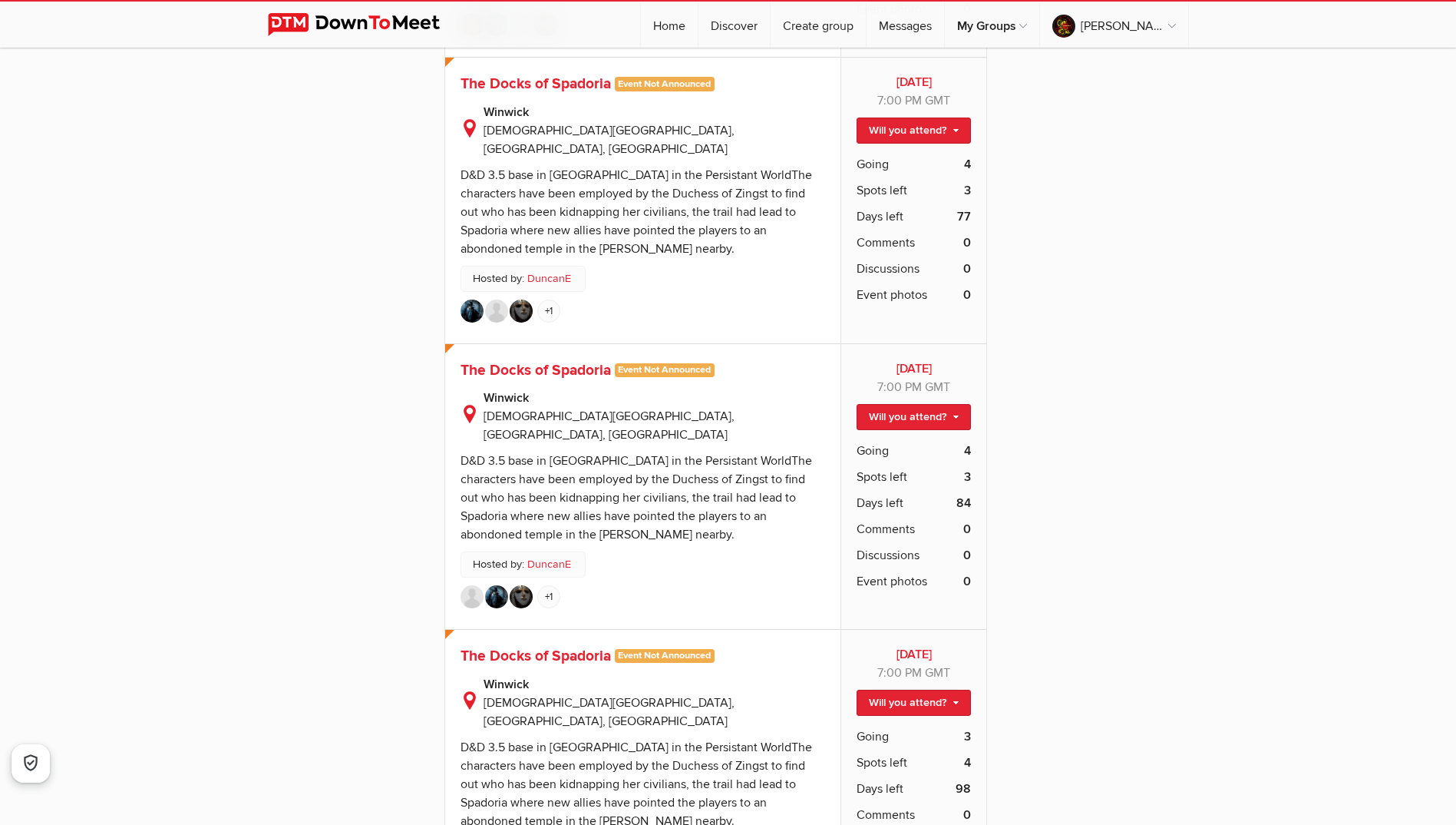
scroll to position [7371, 0]
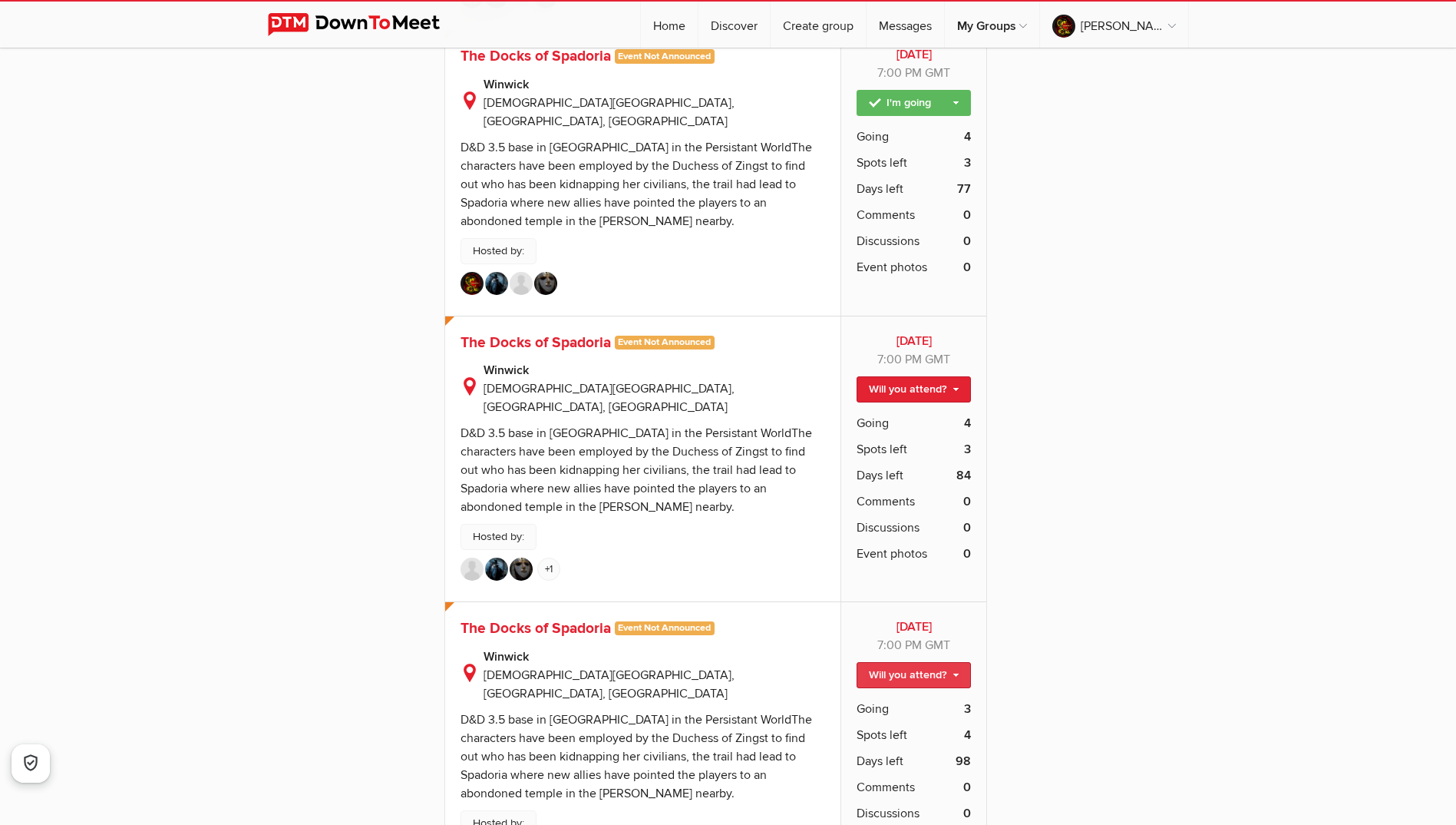
click at [929, 662] on link "Will you attend?" at bounding box center [913, 675] width 114 height 26
click at [894, 696] on link "I'm going" at bounding box center [901, 708] width 138 height 23
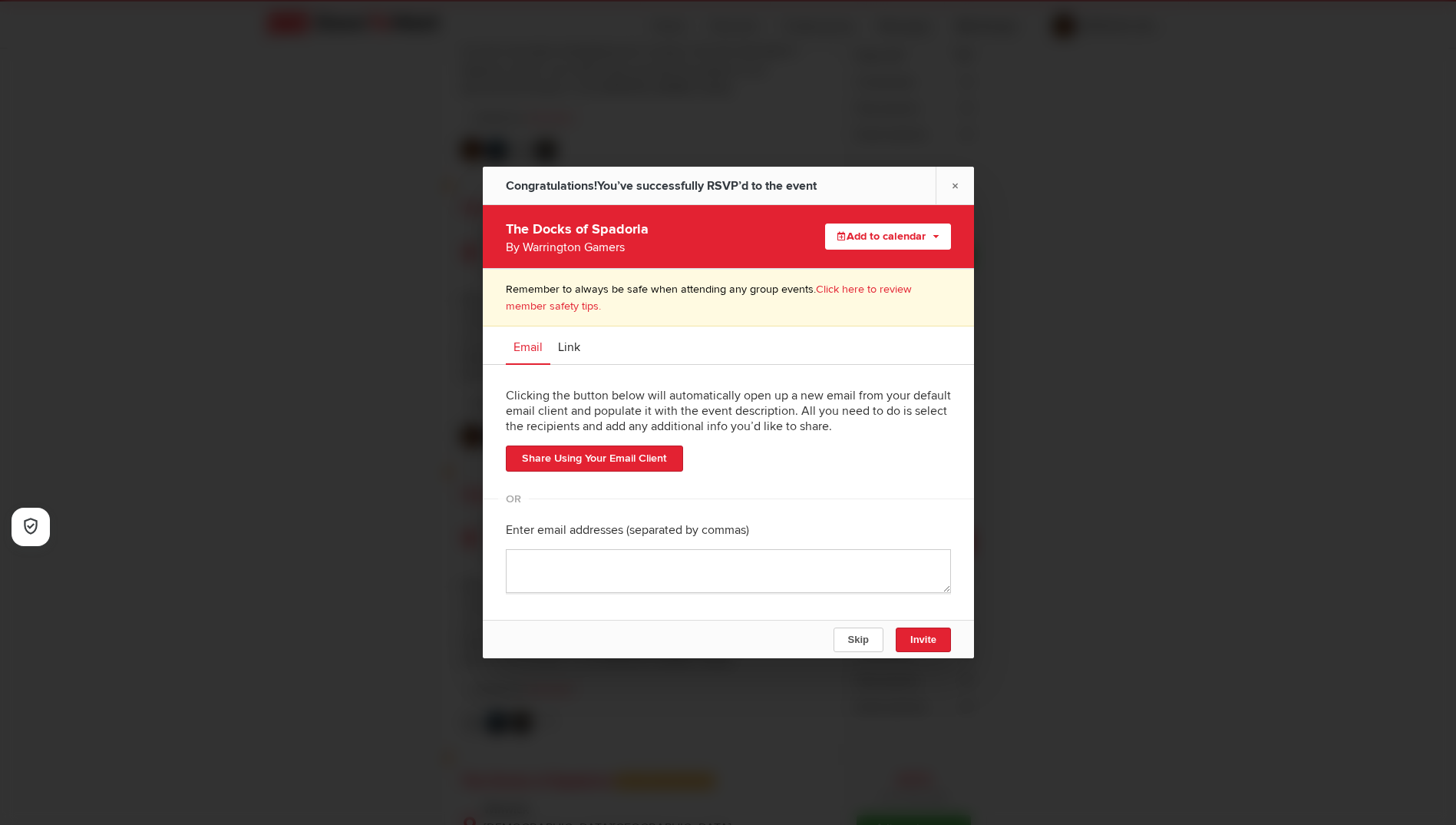
scroll to position [7141, 0]
click at [961, 184] on link "×" at bounding box center [954, 185] width 39 height 38
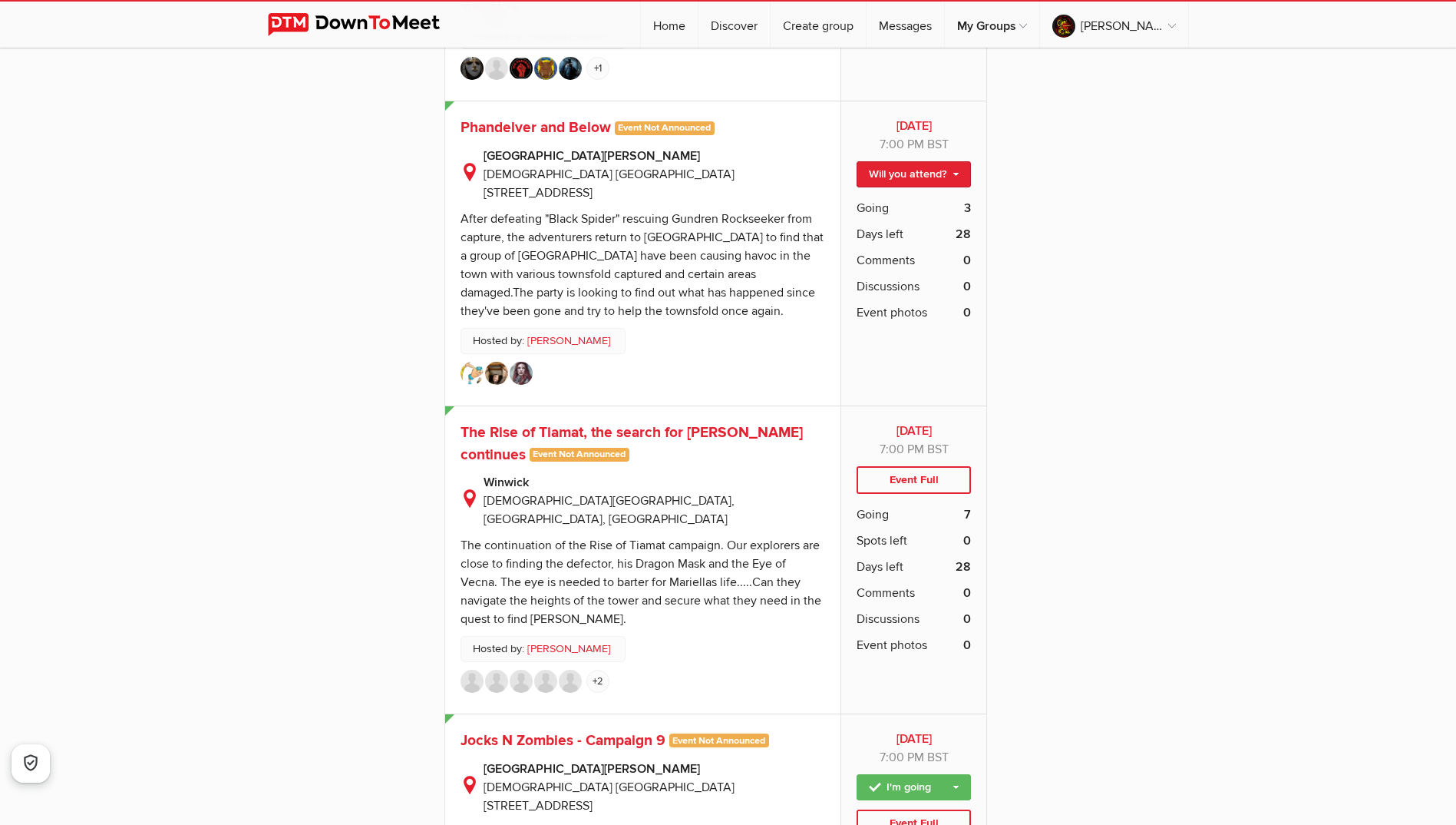
scroll to position [3378, 0]
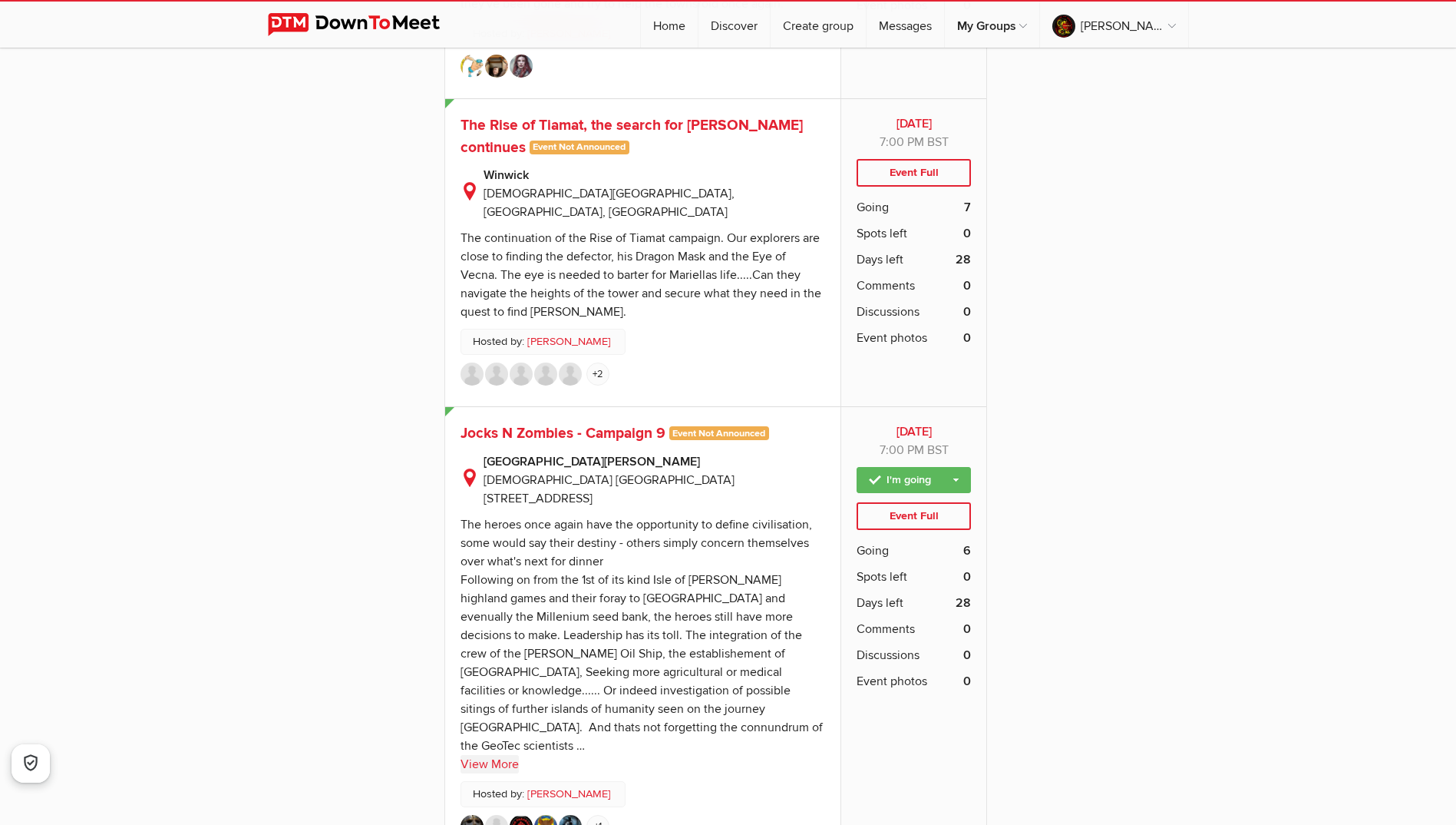
click at [505, 755] on link "View More" at bounding box center [489, 764] width 58 height 18
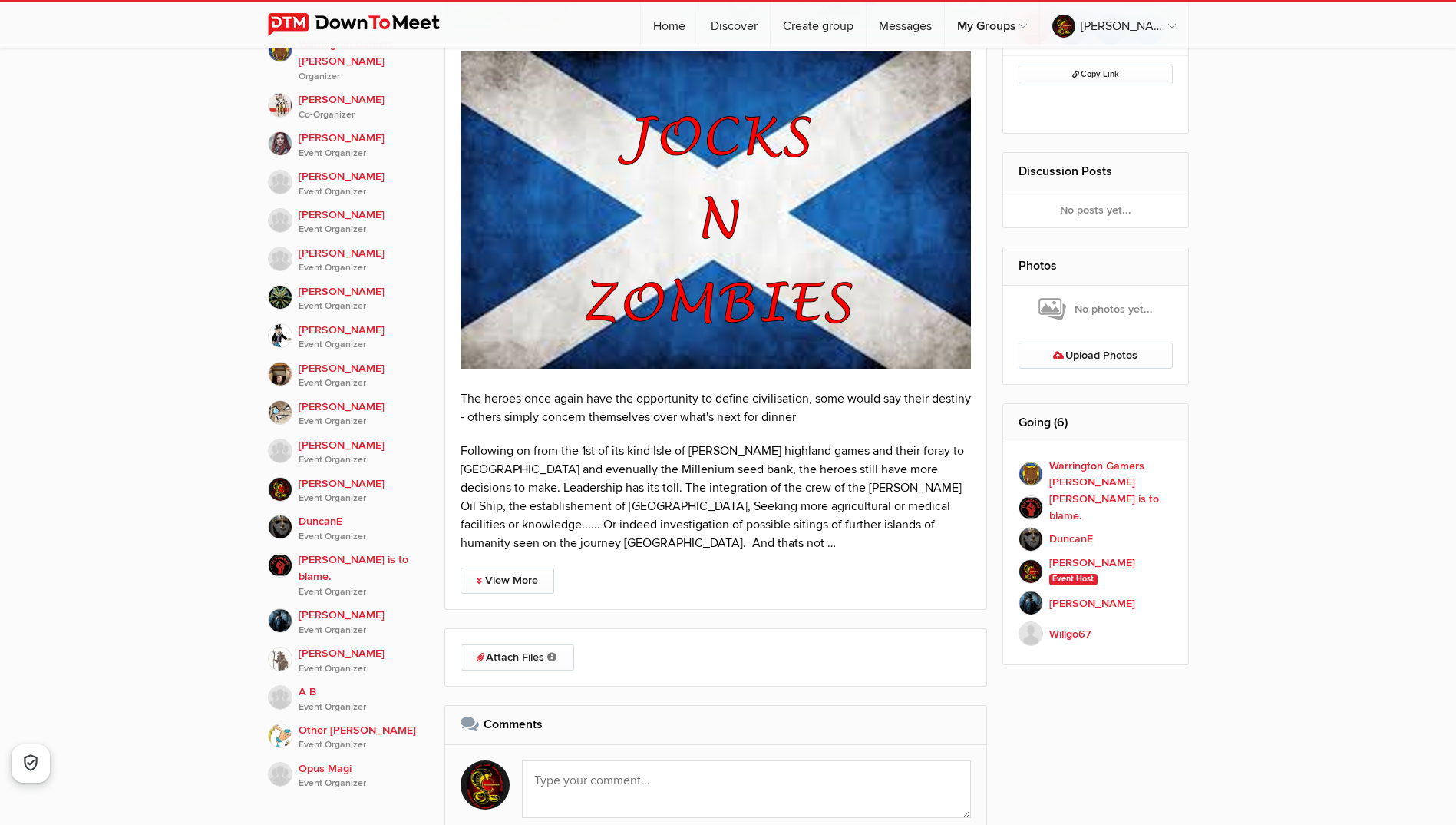
scroll to position [1075, 0]
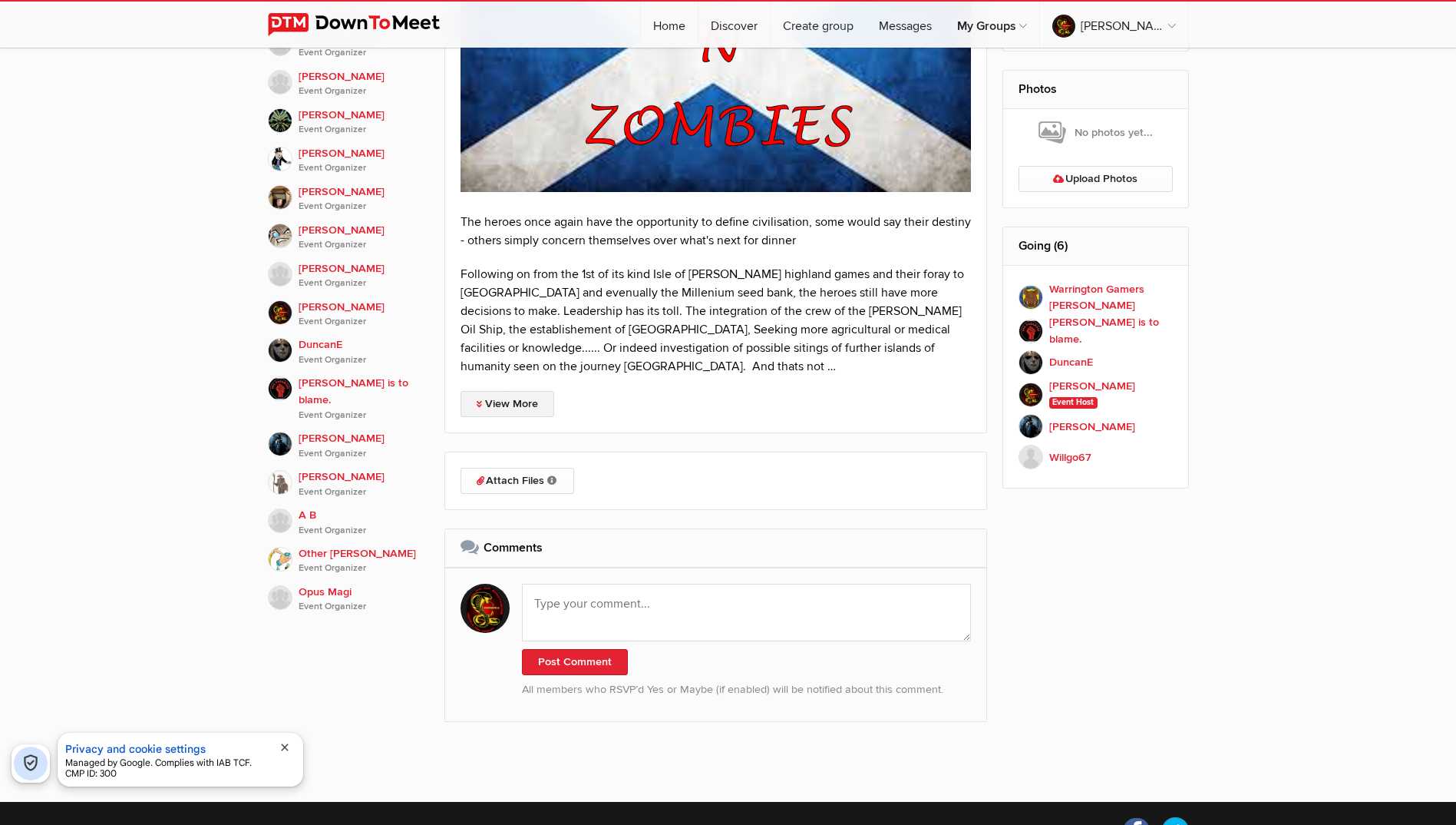
click at [528, 399] on link "View More" at bounding box center [507, 403] width 94 height 26
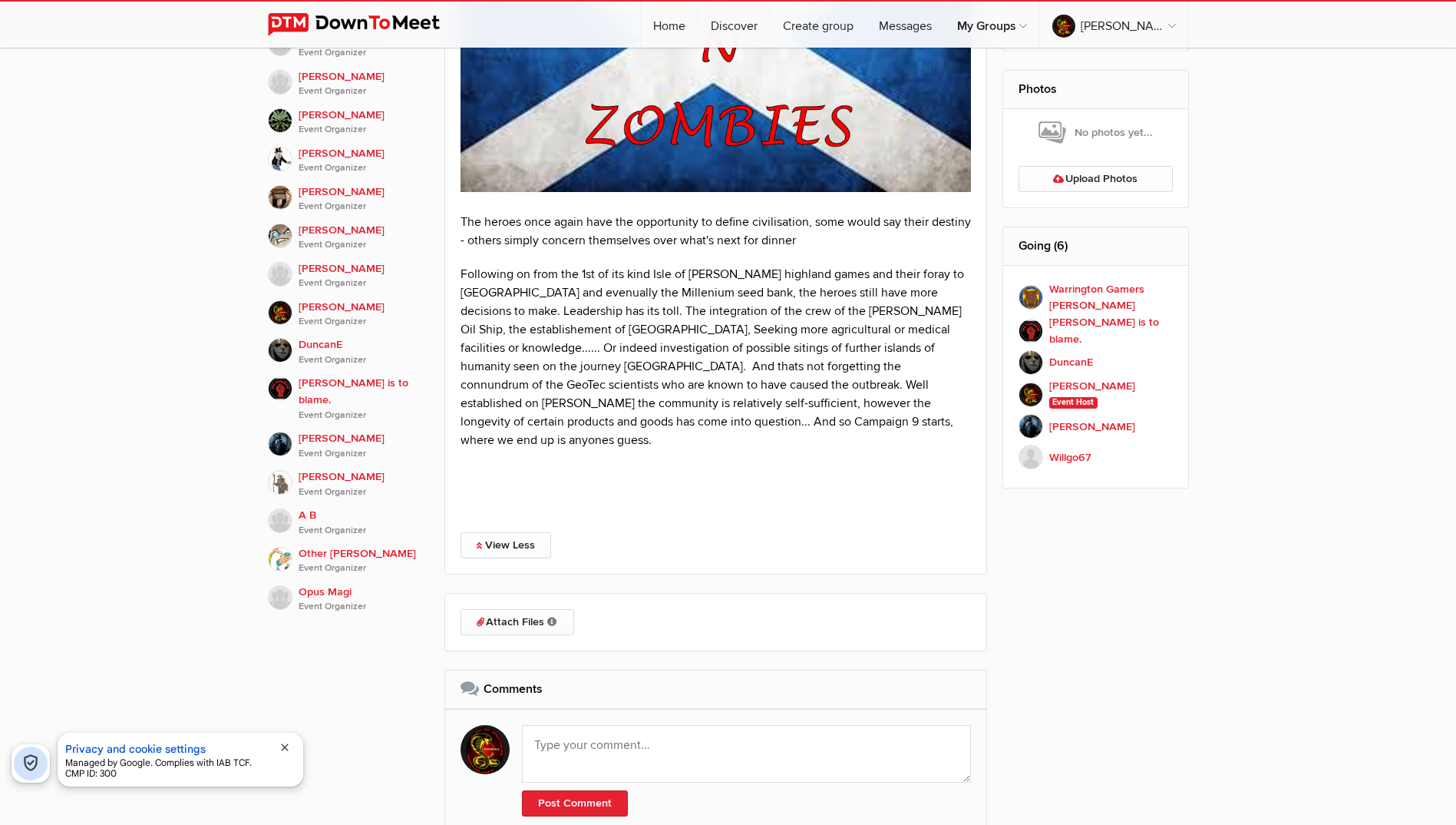
click at [794, 436] on div "The heroes once again have the opportunity to define civilisation, some would s…" at bounding box center [716, 196] width 511 height 642
click at [726, 422] on p "Following on from the 1st of its kind Isle of Mull highland games and their for…" at bounding box center [716, 356] width 511 height 184
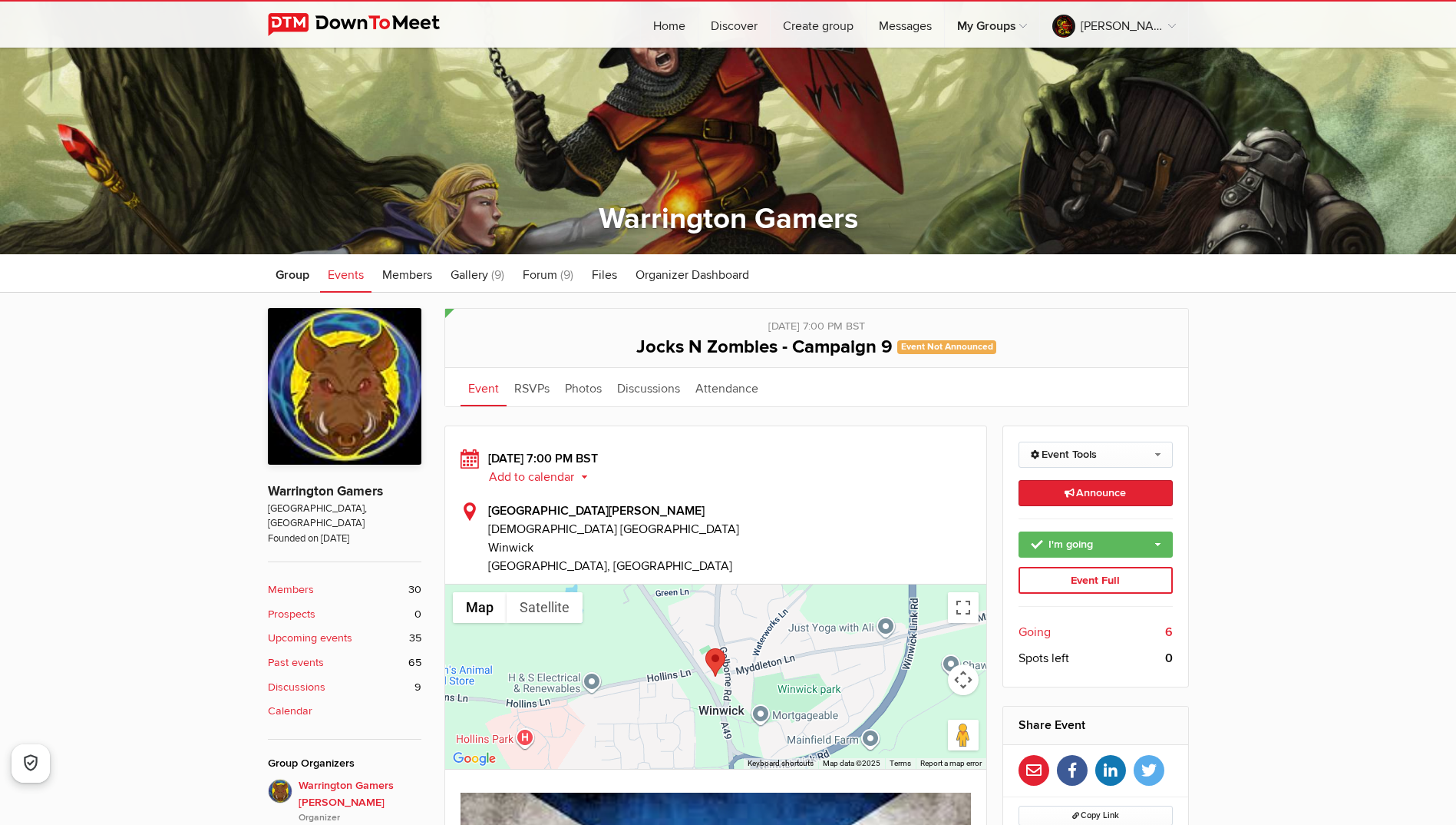
scroll to position [76, 0]
